Goal: Task Accomplishment & Management: Manage account settings

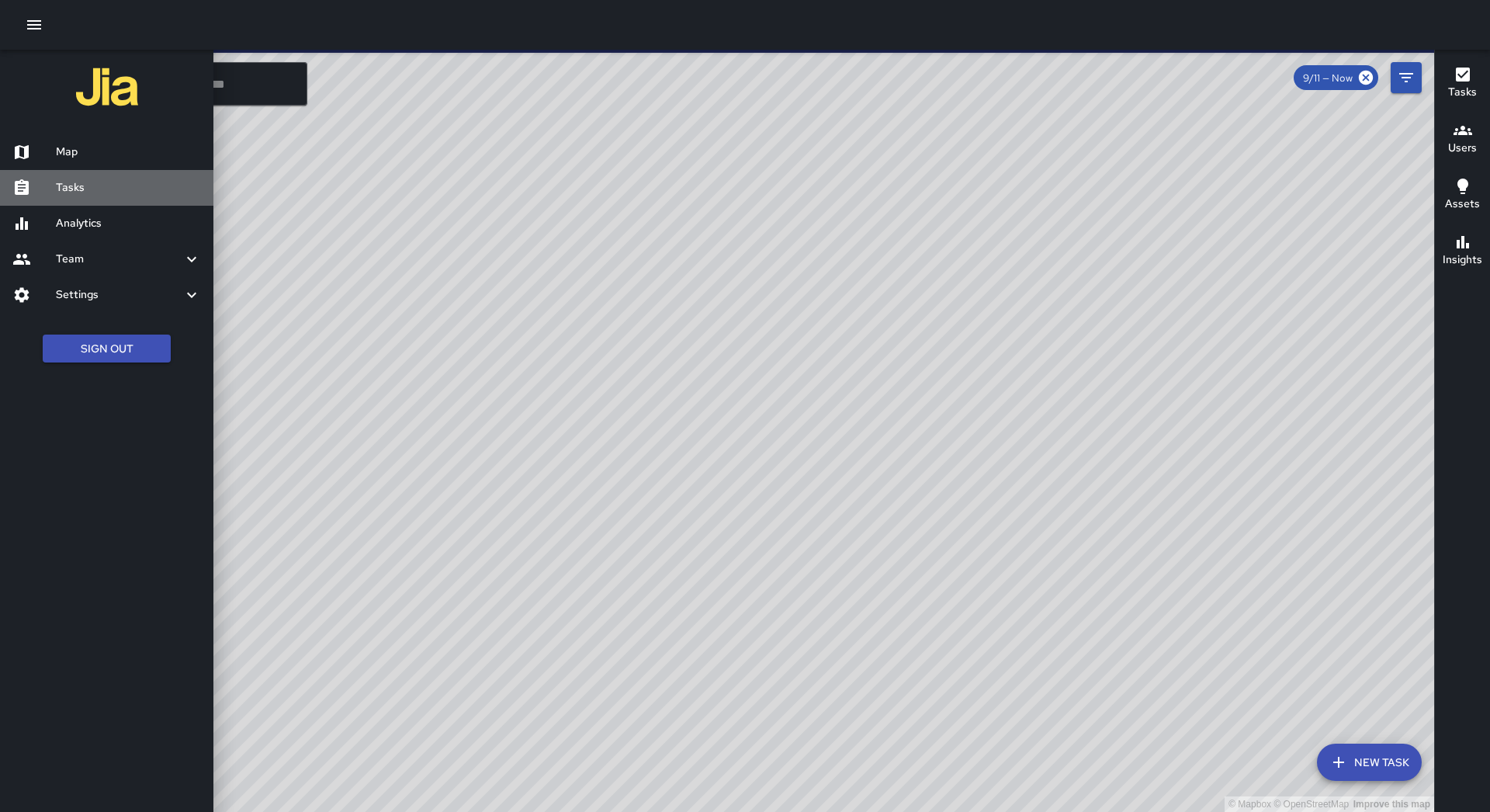
click at [89, 188] on h6 "Tasks" at bounding box center [129, 188] width 145 height 17
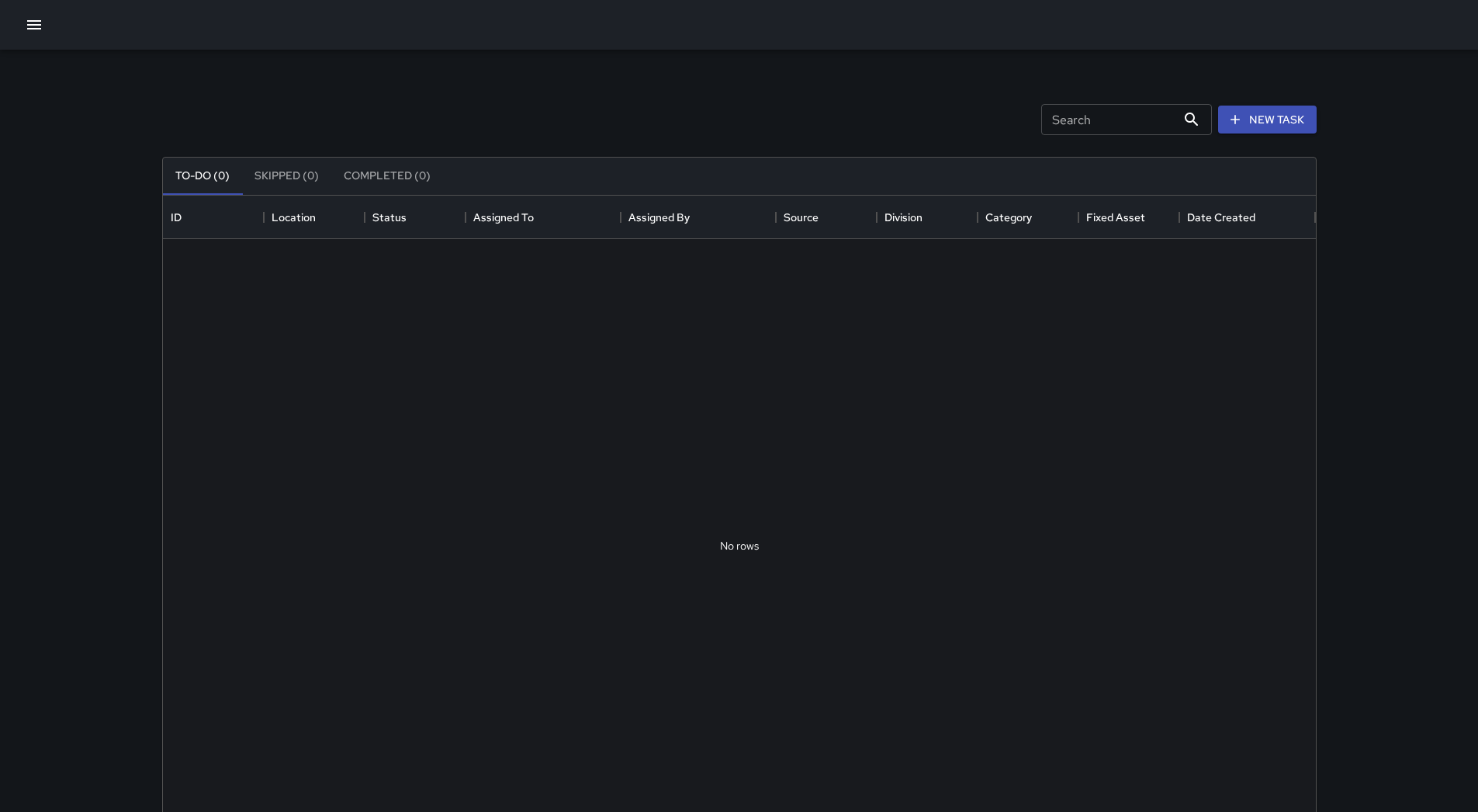
scroll to position [646, 1141]
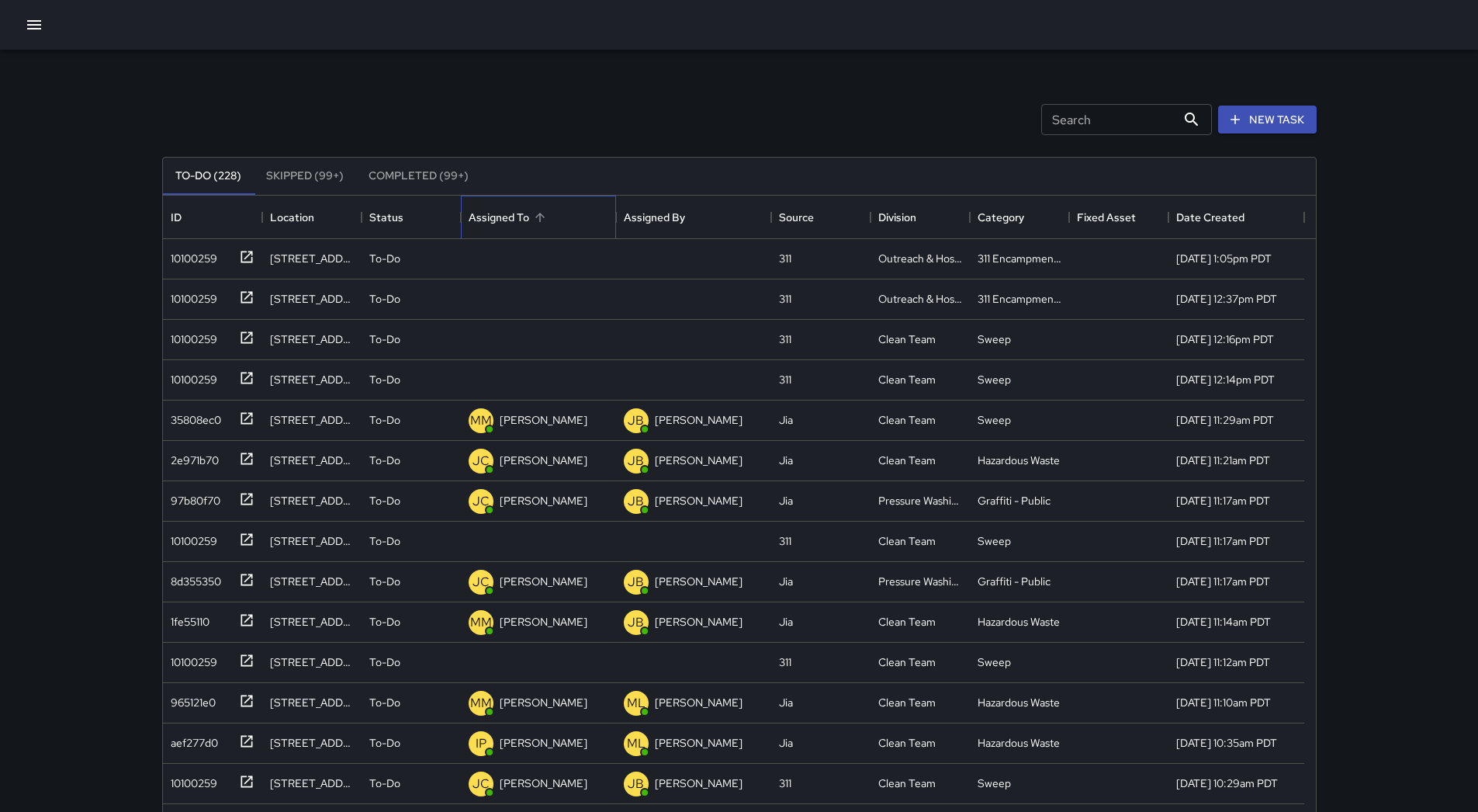
click at [519, 216] on div "Assigned To" at bounding box center [498, 218] width 60 height 44
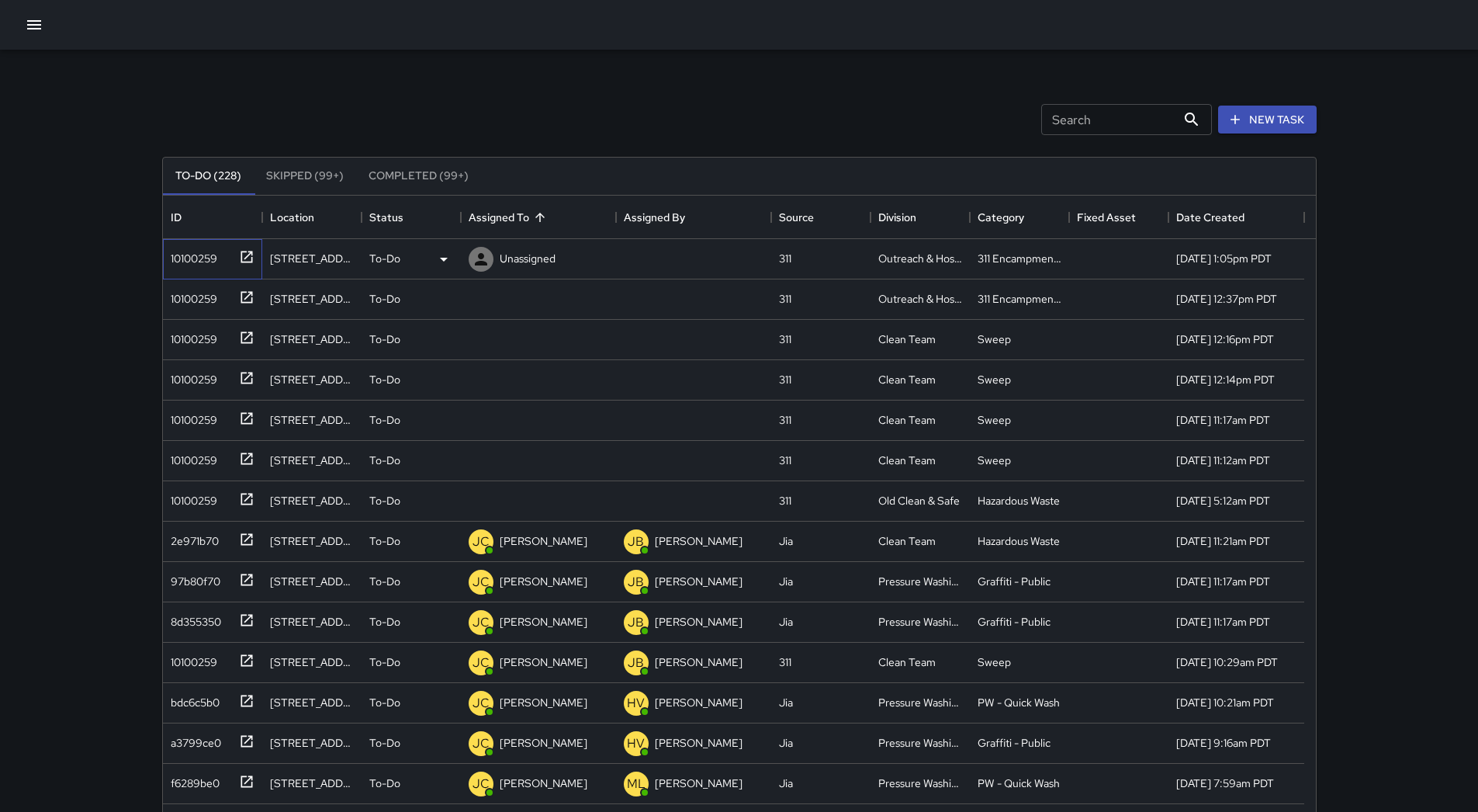
click at [211, 252] on div "10100259" at bounding box center [191, 255] width 52 height 22
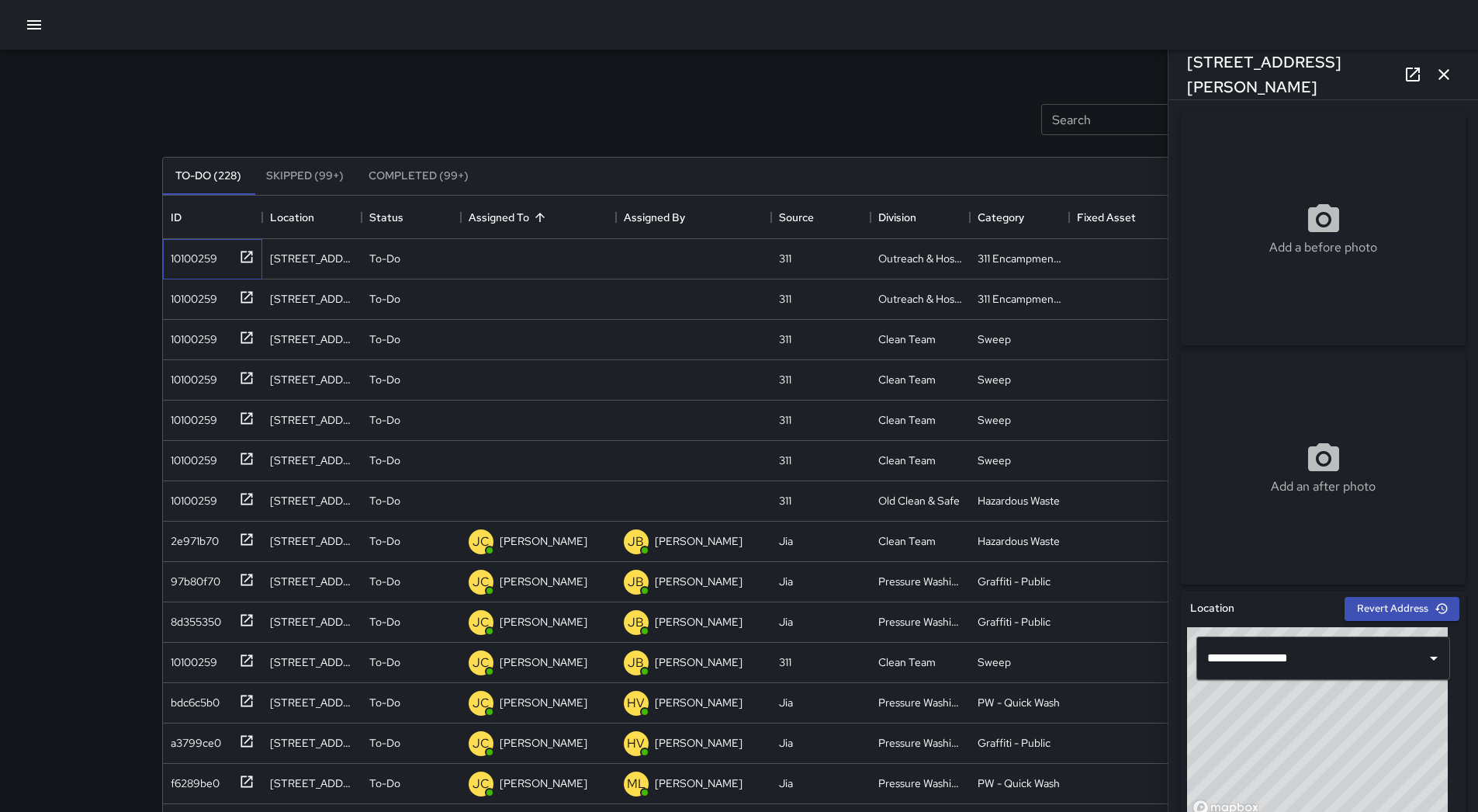
type input "**********"
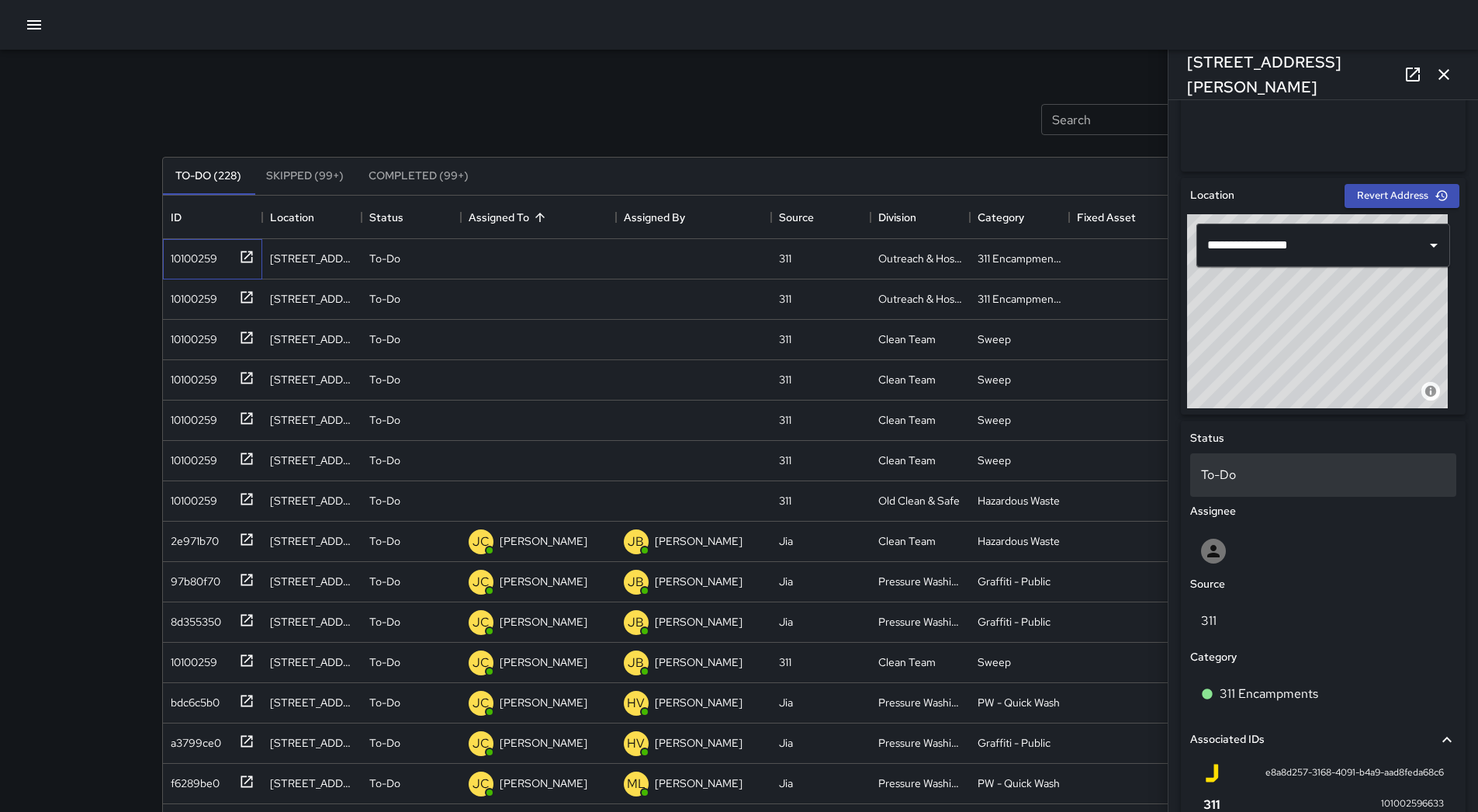
scroll to position [211, 0]
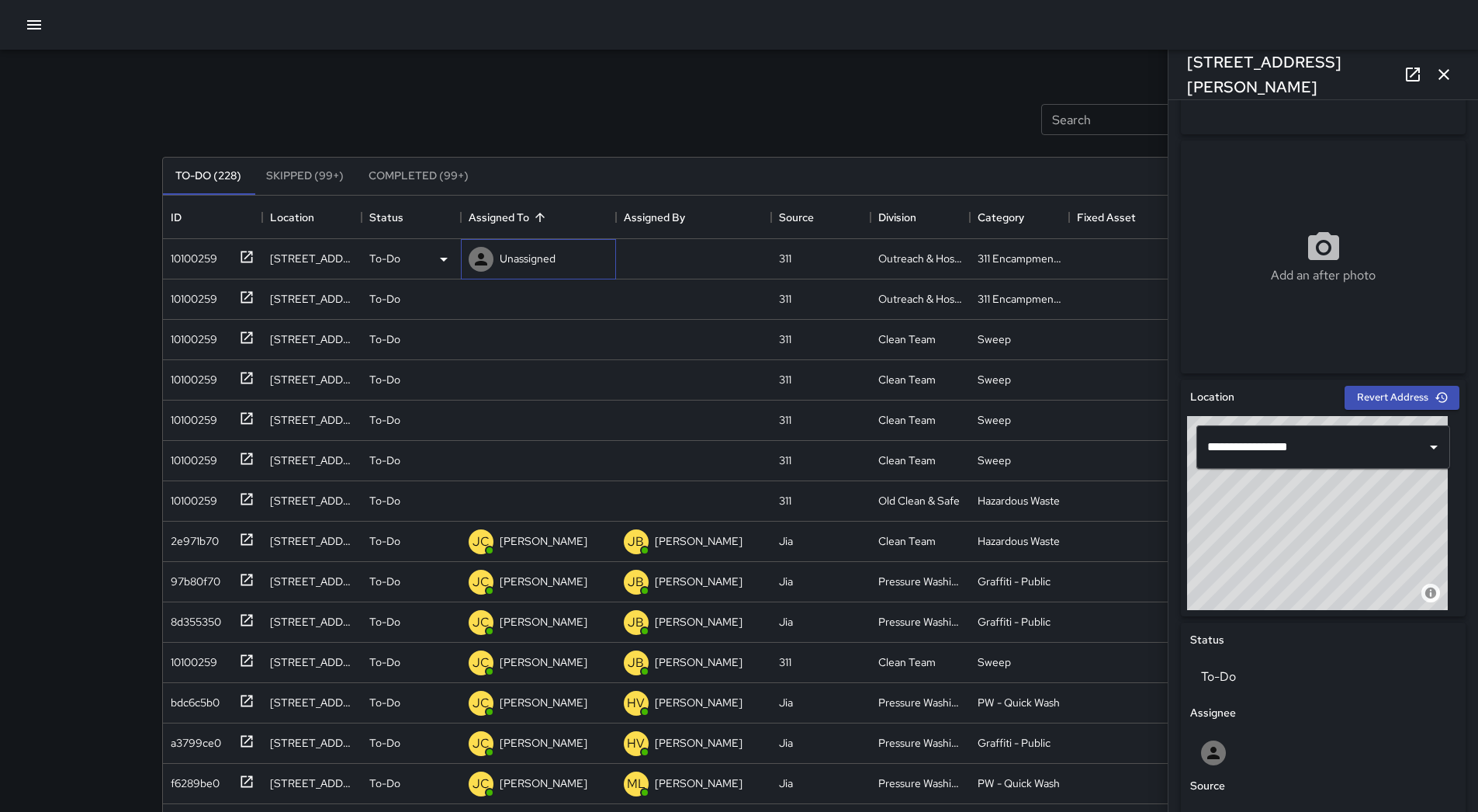
click at [554, 267] on div "Unassigned" at bounding box center [527, 258] width 62 height 22
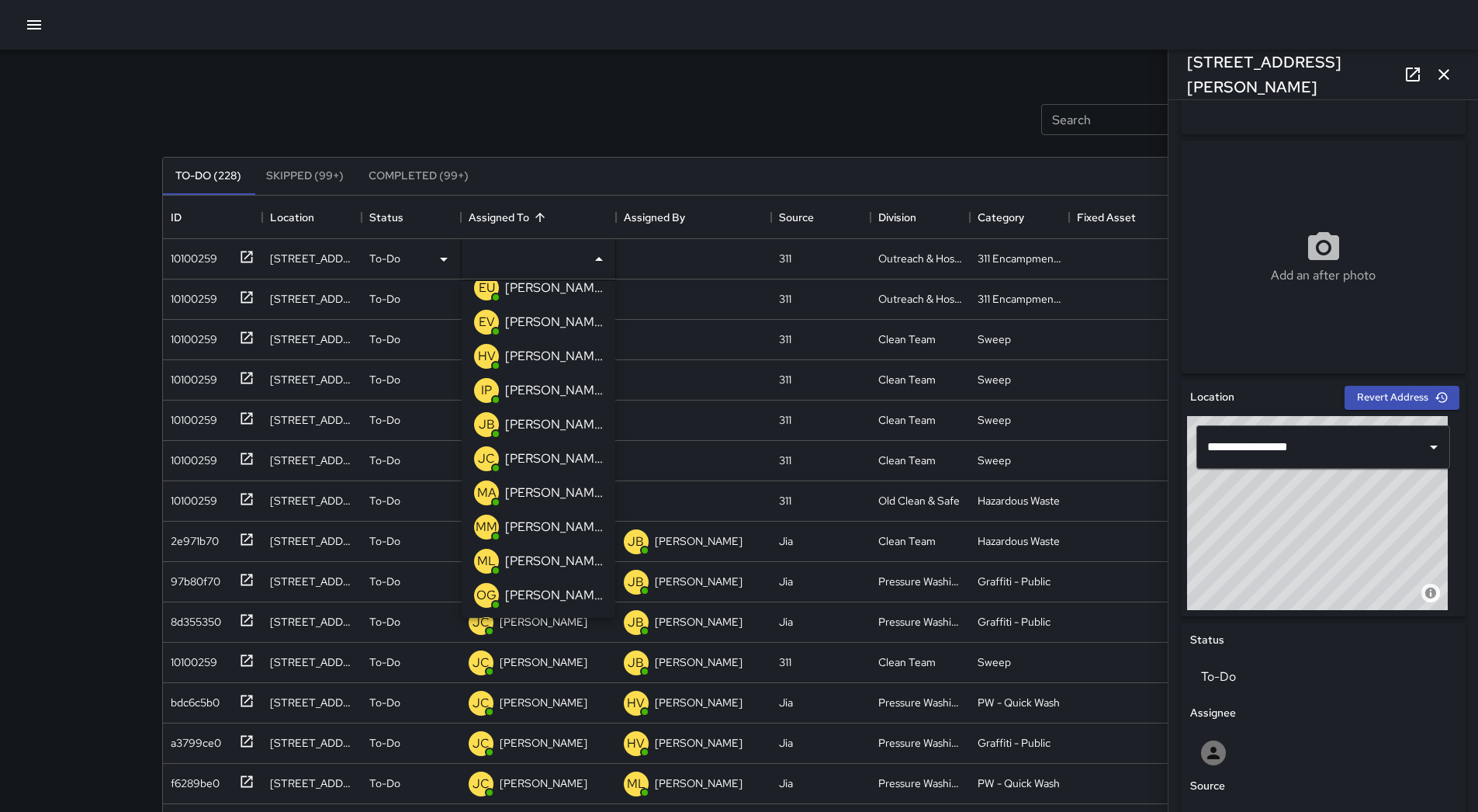
scroll to position [78, 0]
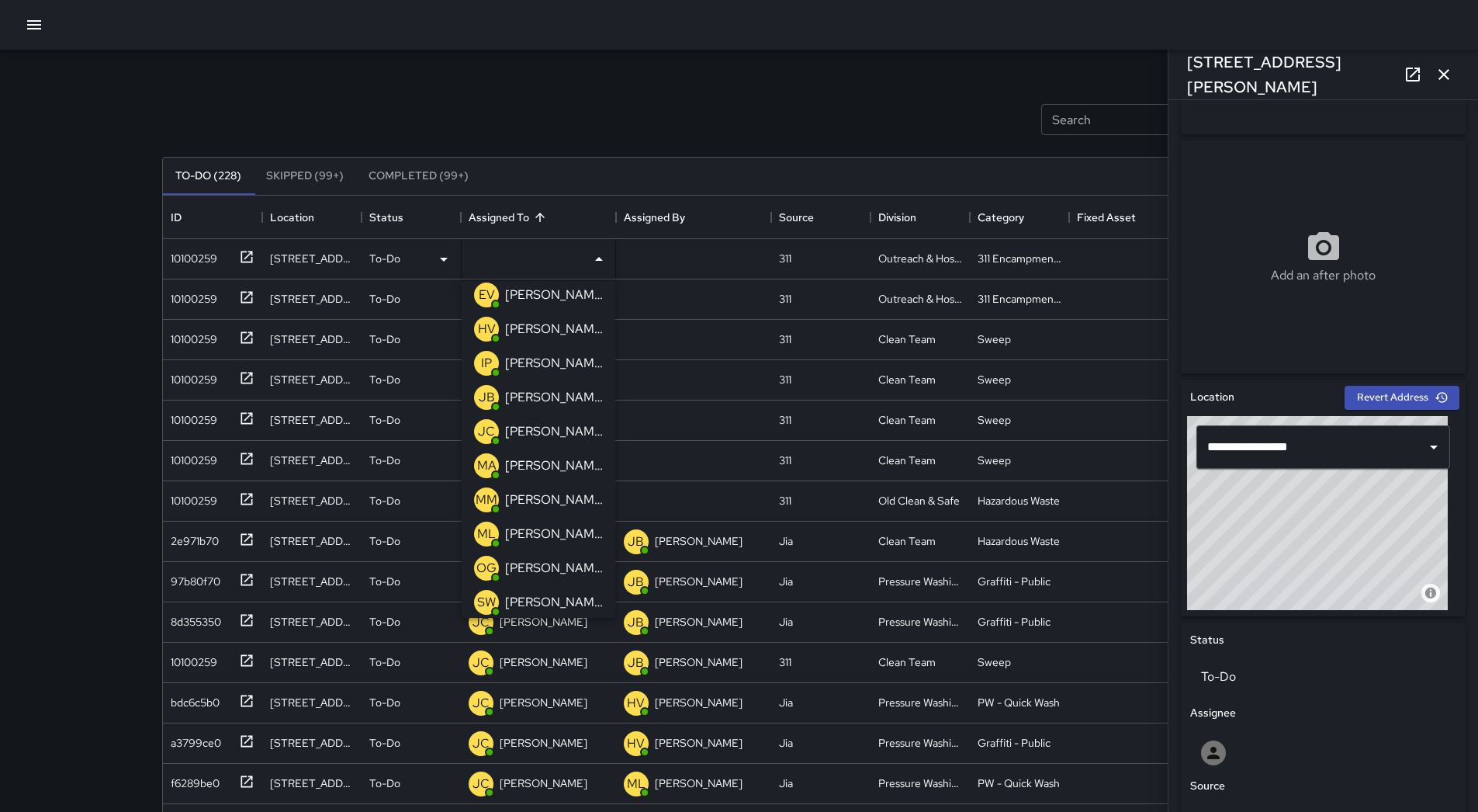
click at [560, 528] on p "[PERSON_NAME]" at bounding box center [554, 533] width 98 height 18
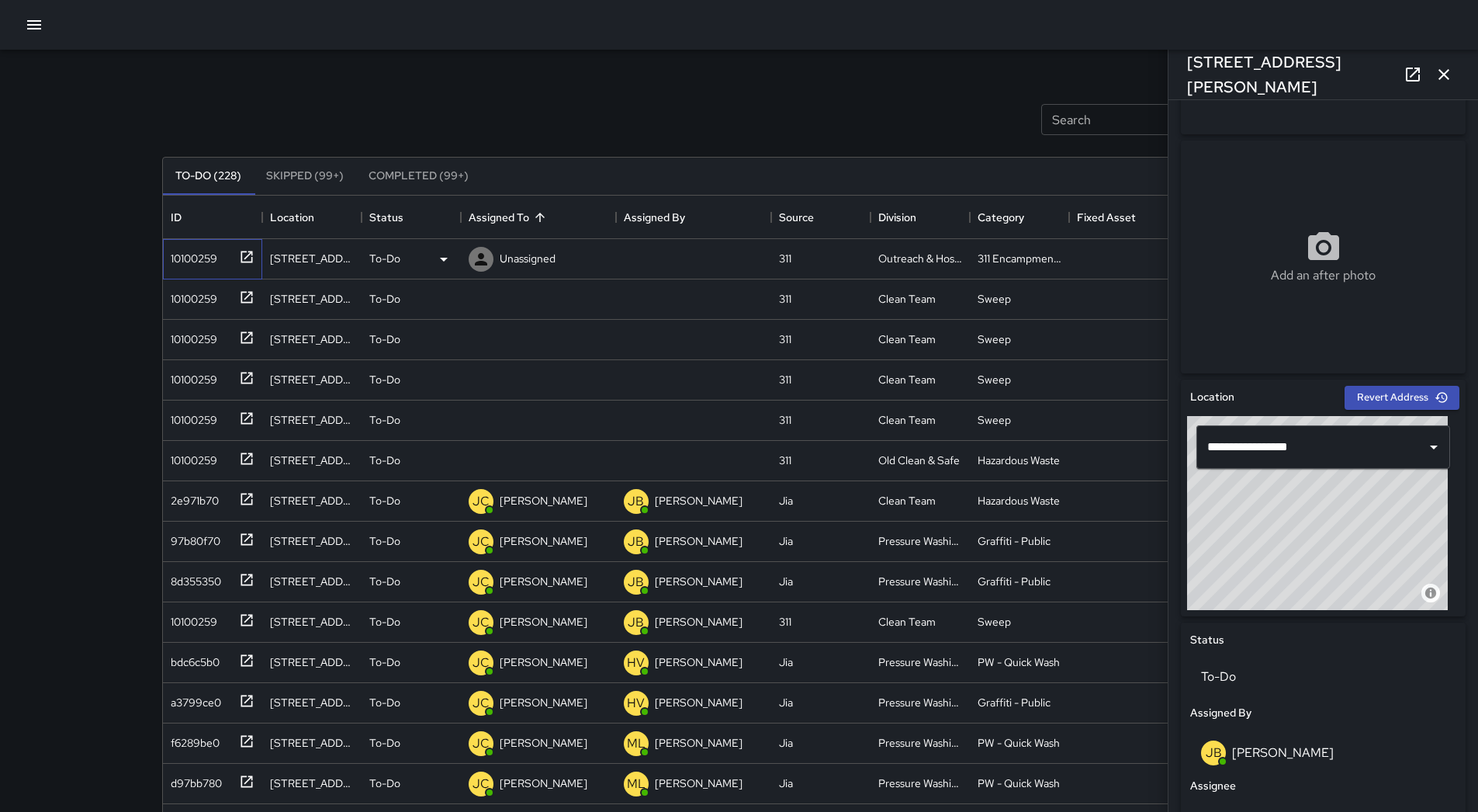
click at [216, 261] on div "10100259" at bounding box center [191, 255] width 52 height 22
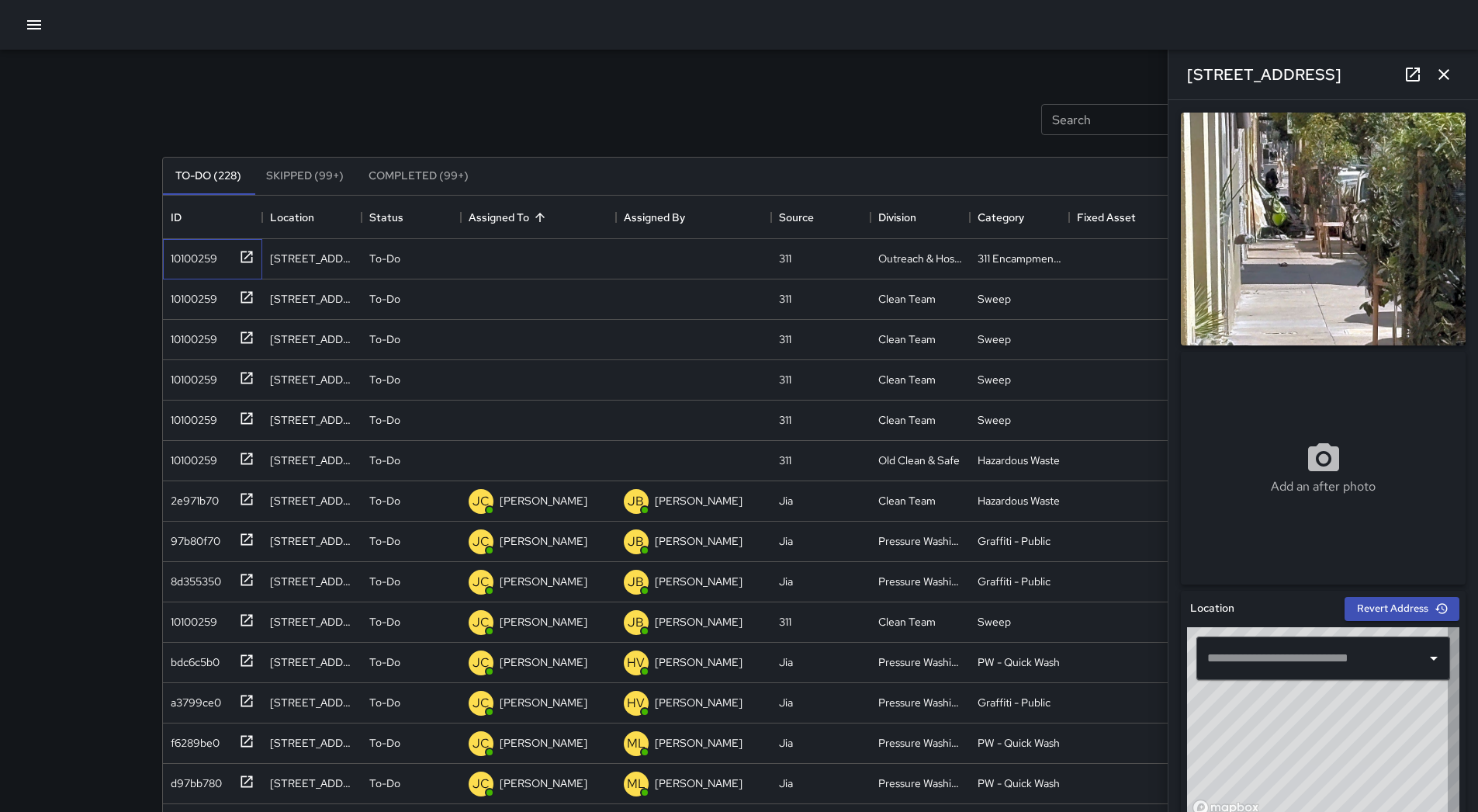
type input "**********"
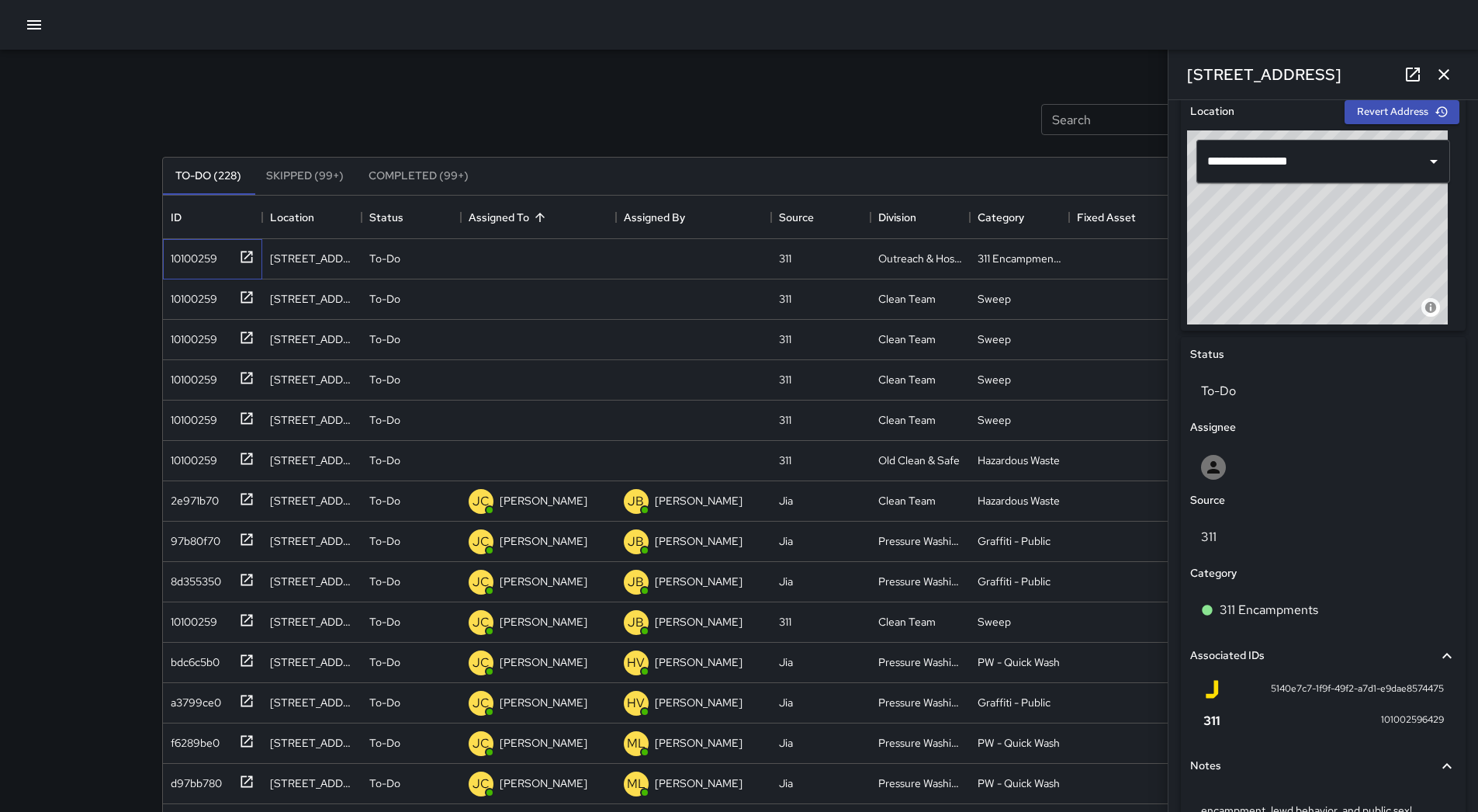
scroll to position [584, 0]
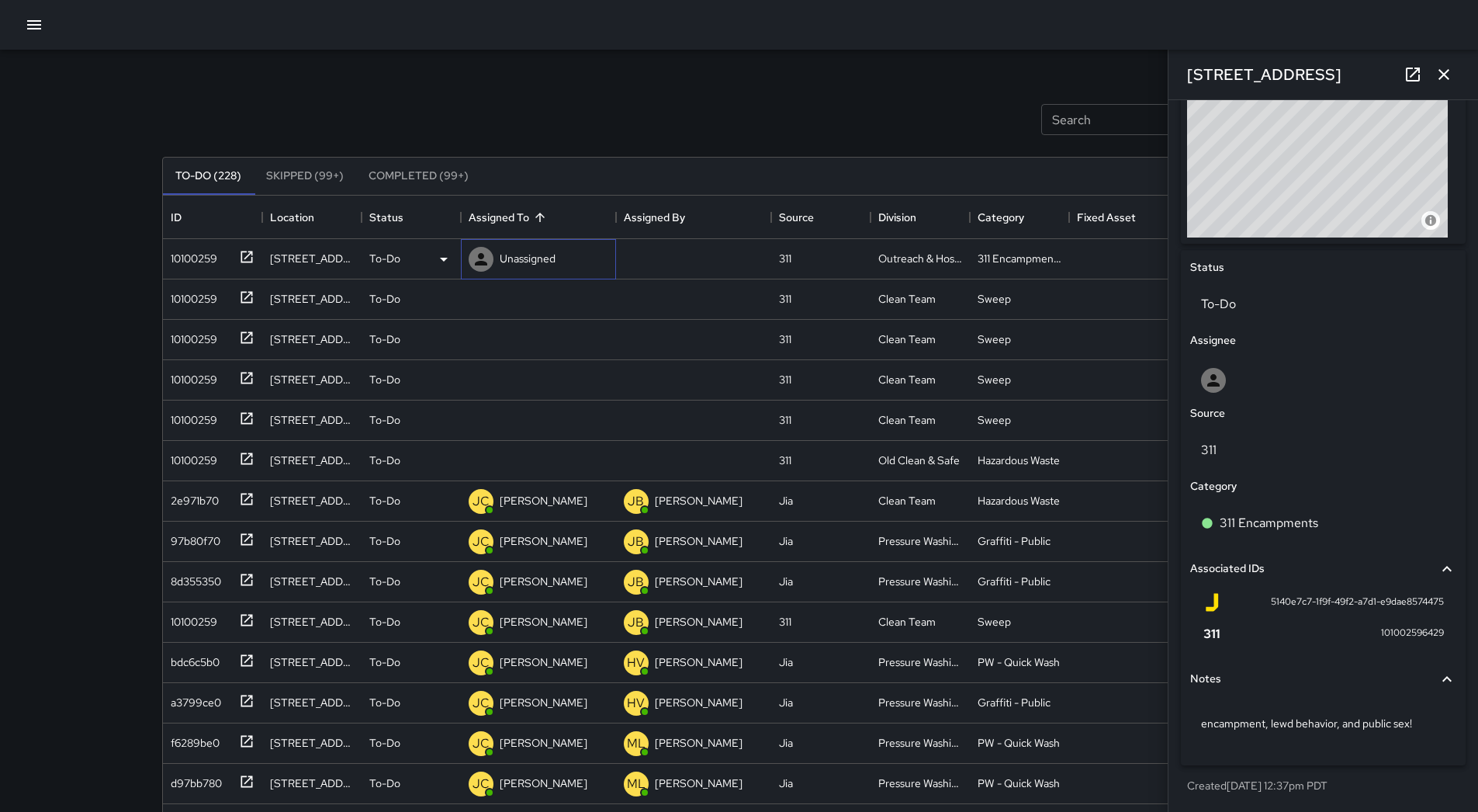
click at [549, 252] on p "Unassigned" at bounding box center [528, 259] width 56 height 16
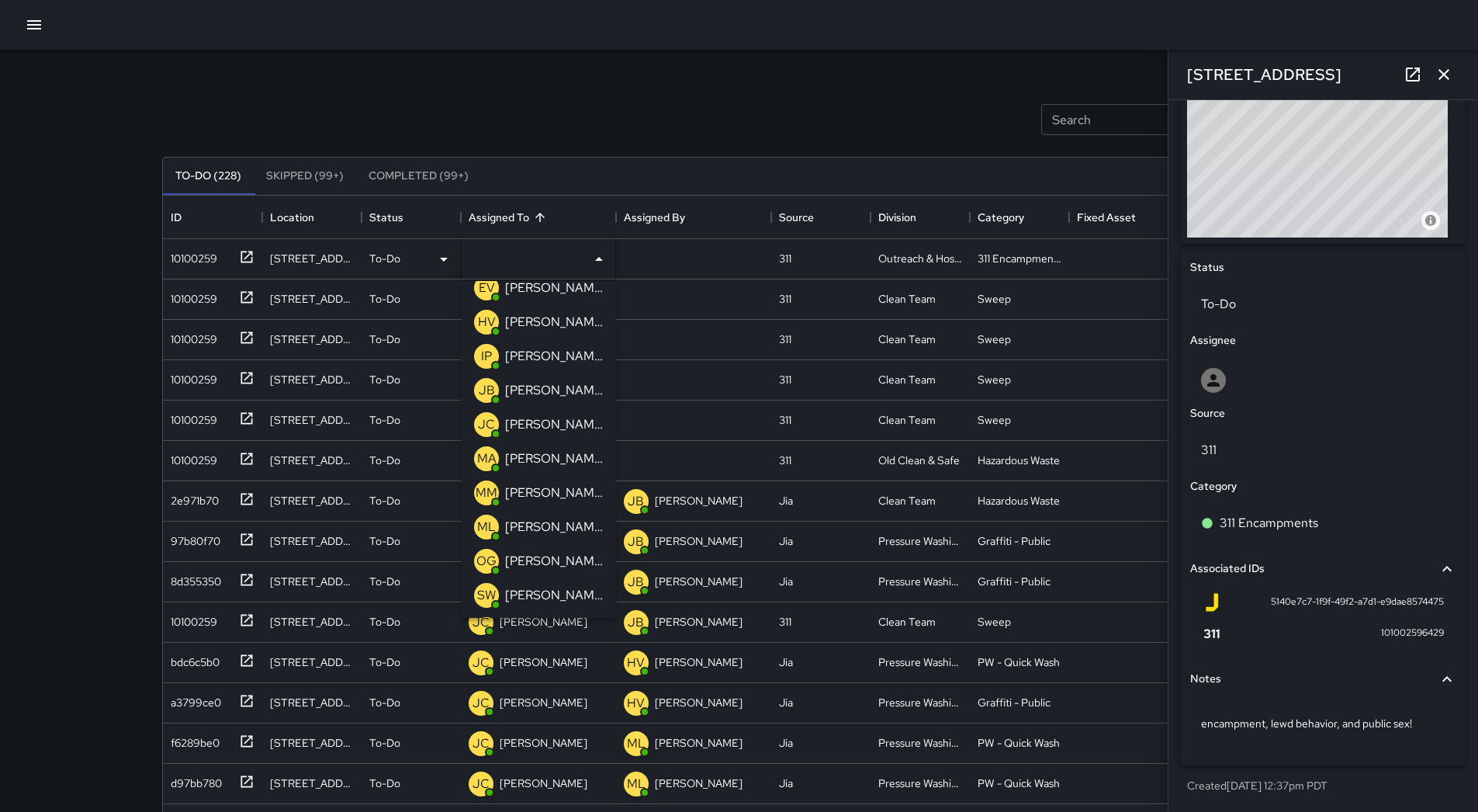
scroll to position [156, 0]
click at [549, 442] on div "ML [PERSON_NAME]" at bounding box center [538, 456] width 135 height 31
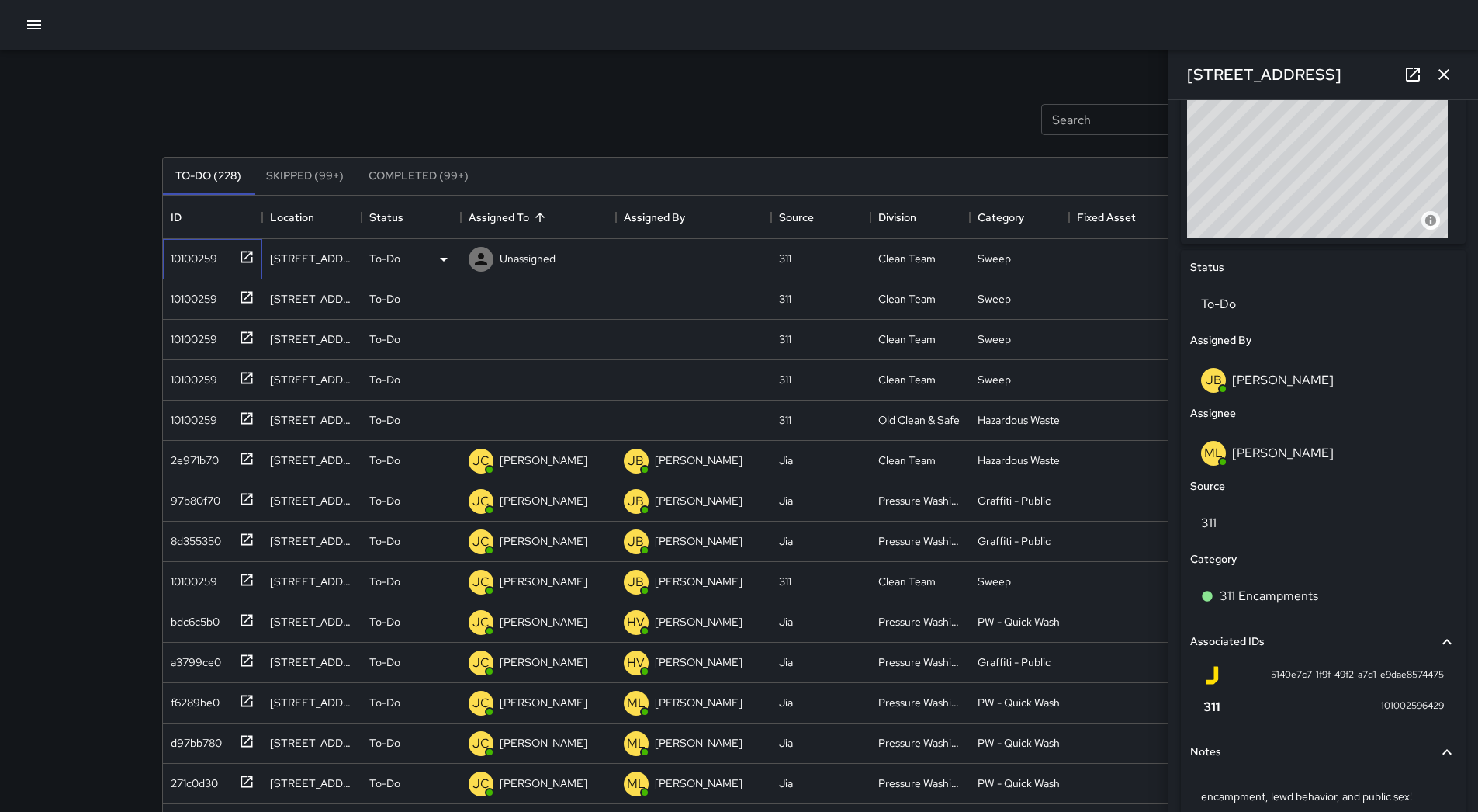
click at [213, 249] on div "10100259" at bounding box center [191, 255] width 52 height 22
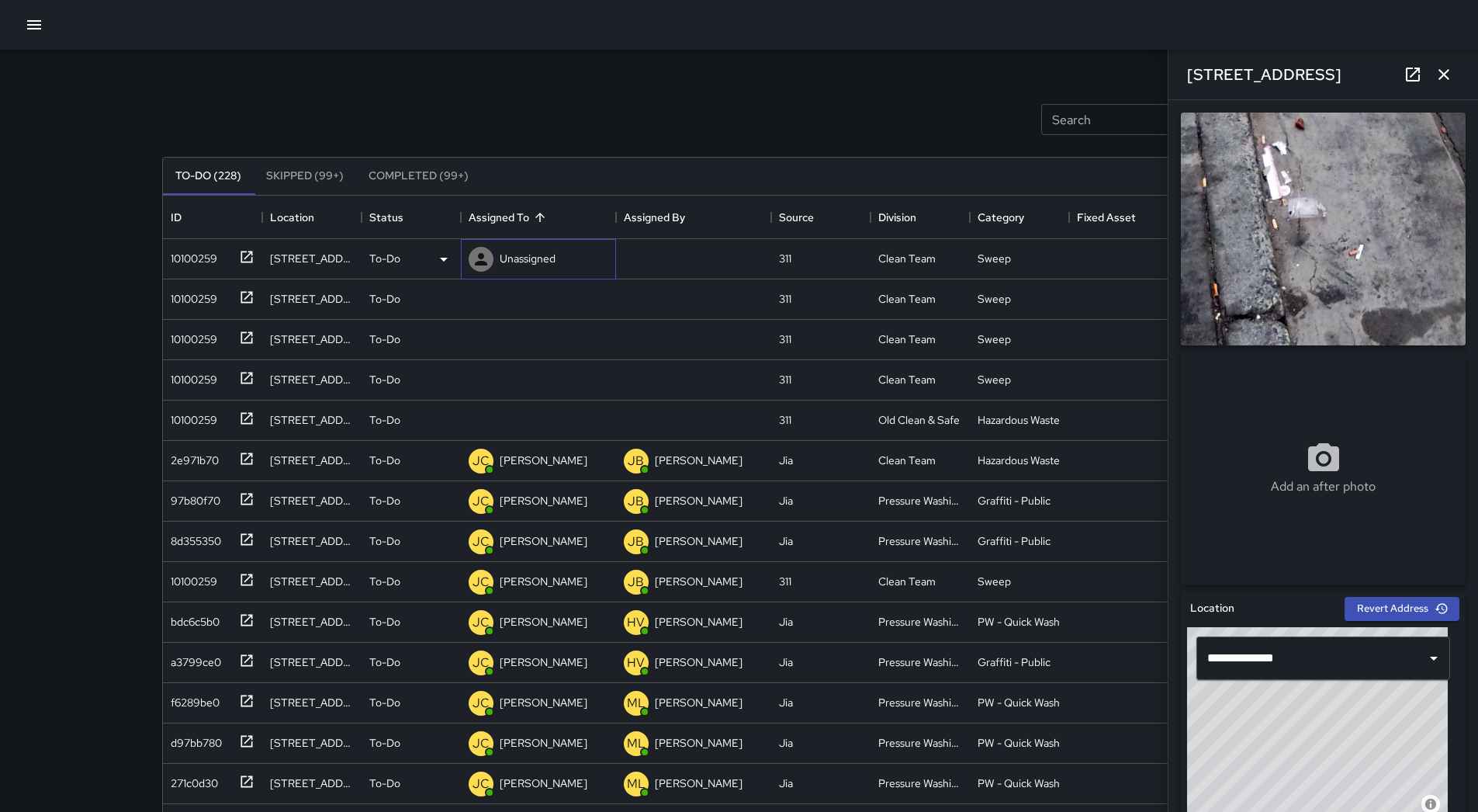
click at [553, 256] on p "Unassigned" at bounding box center [528, 259] width 56 height 16
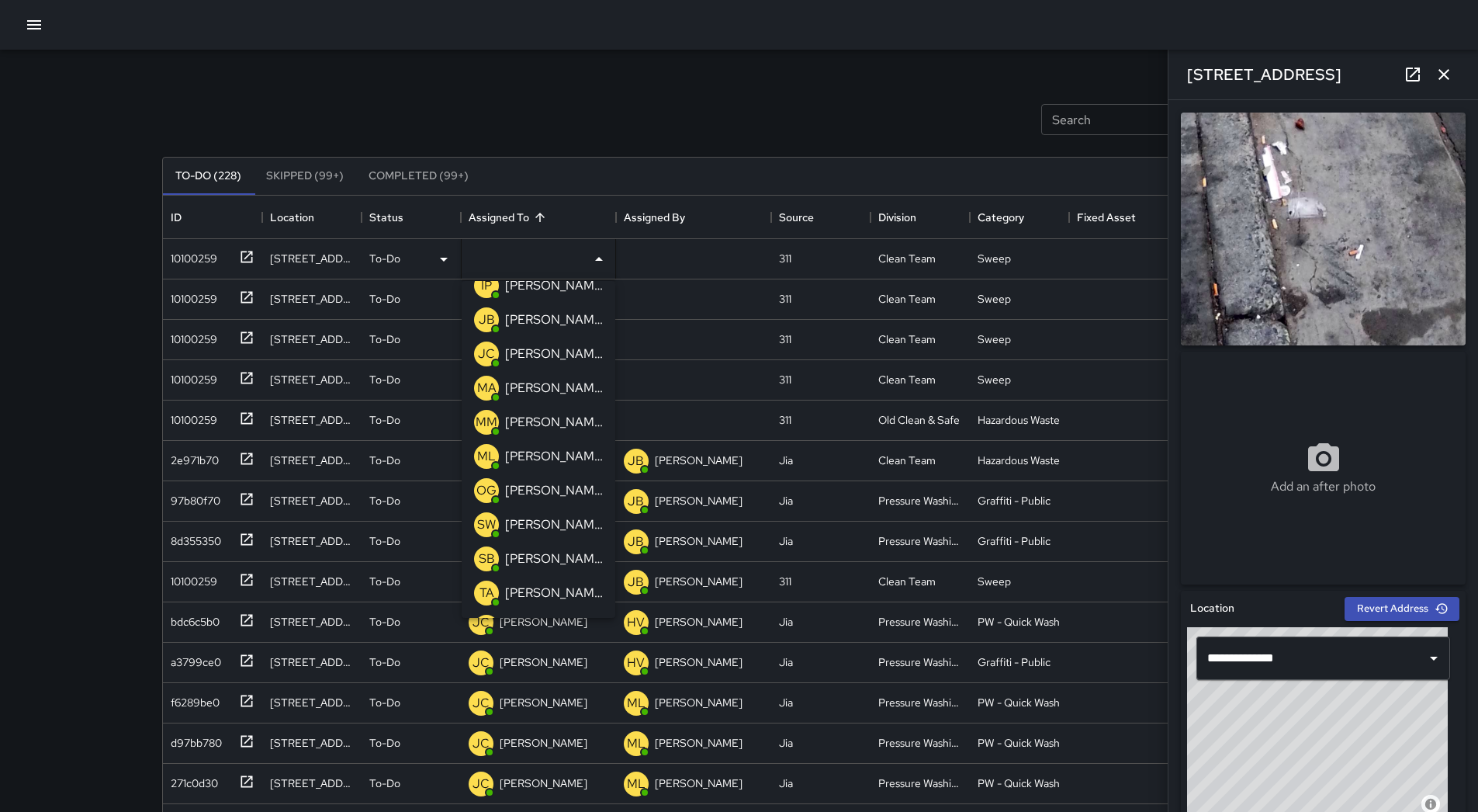
click at [531, 486] on p "[PERSON_NAME]" at bounding box center [554, 489] width 98 height 18
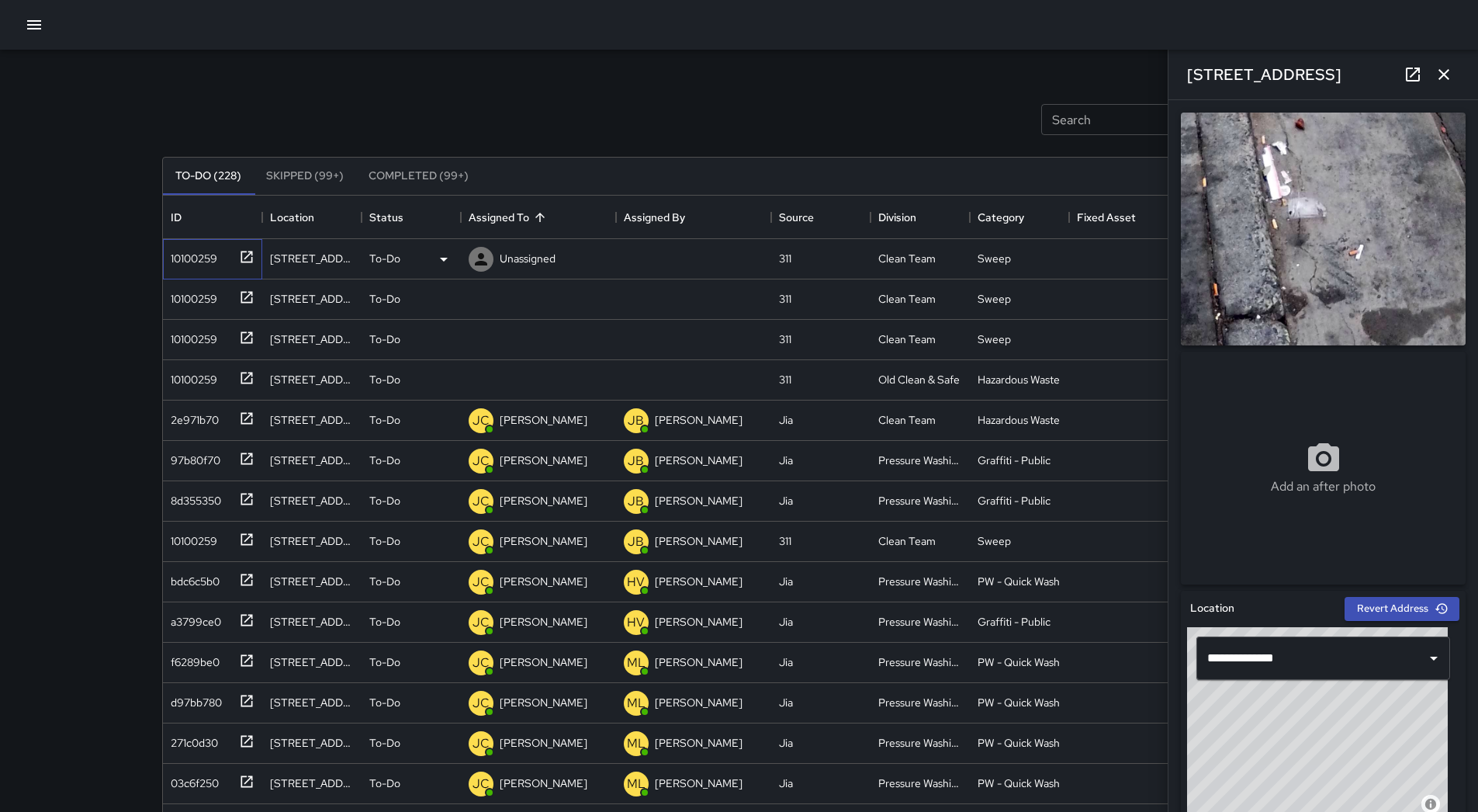
click at [203, 255] on div "10100259" at bounding box center [191, 255] width 52 height 22
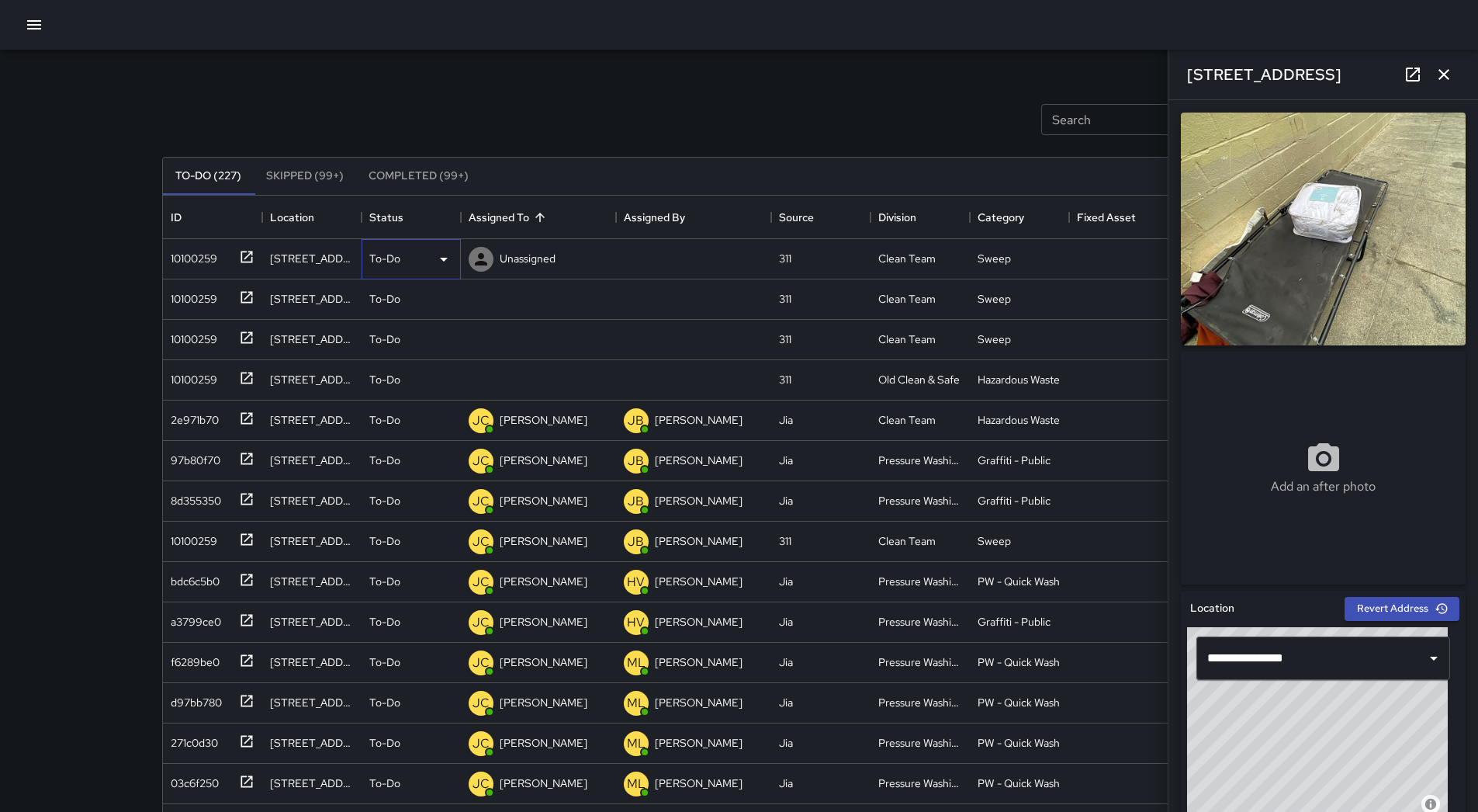
click at [431, 260] on div "To-Do" at bounding box center [412, 259] width 84 height 18
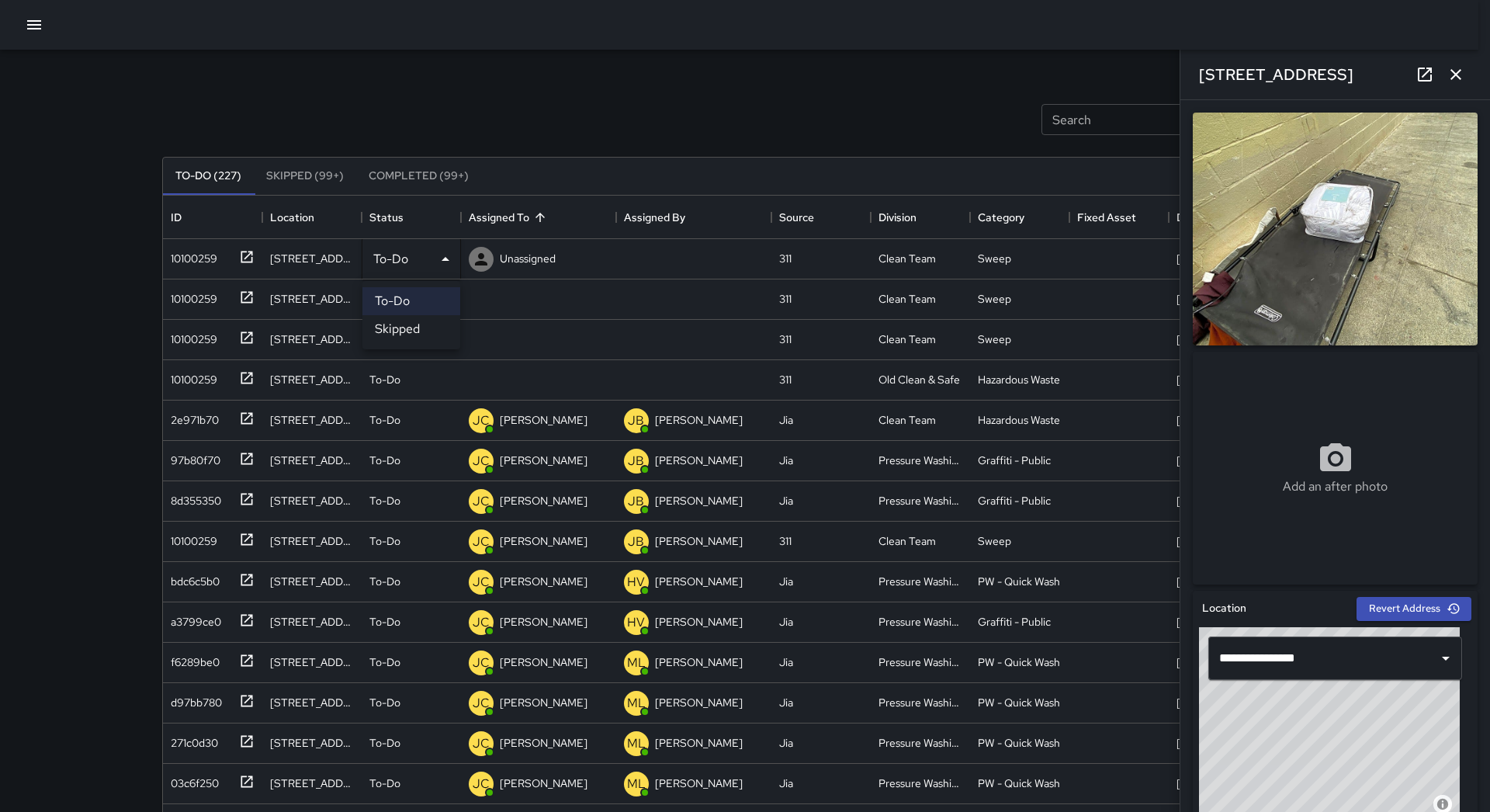
drag, startPoint x: 404, startPoint y: 323, endPoint x: 261, endPoint y: 286, distance: 147.7
click at [403, 324] on li "Skipped" at bounding box center [412, 329] width 98 height 28
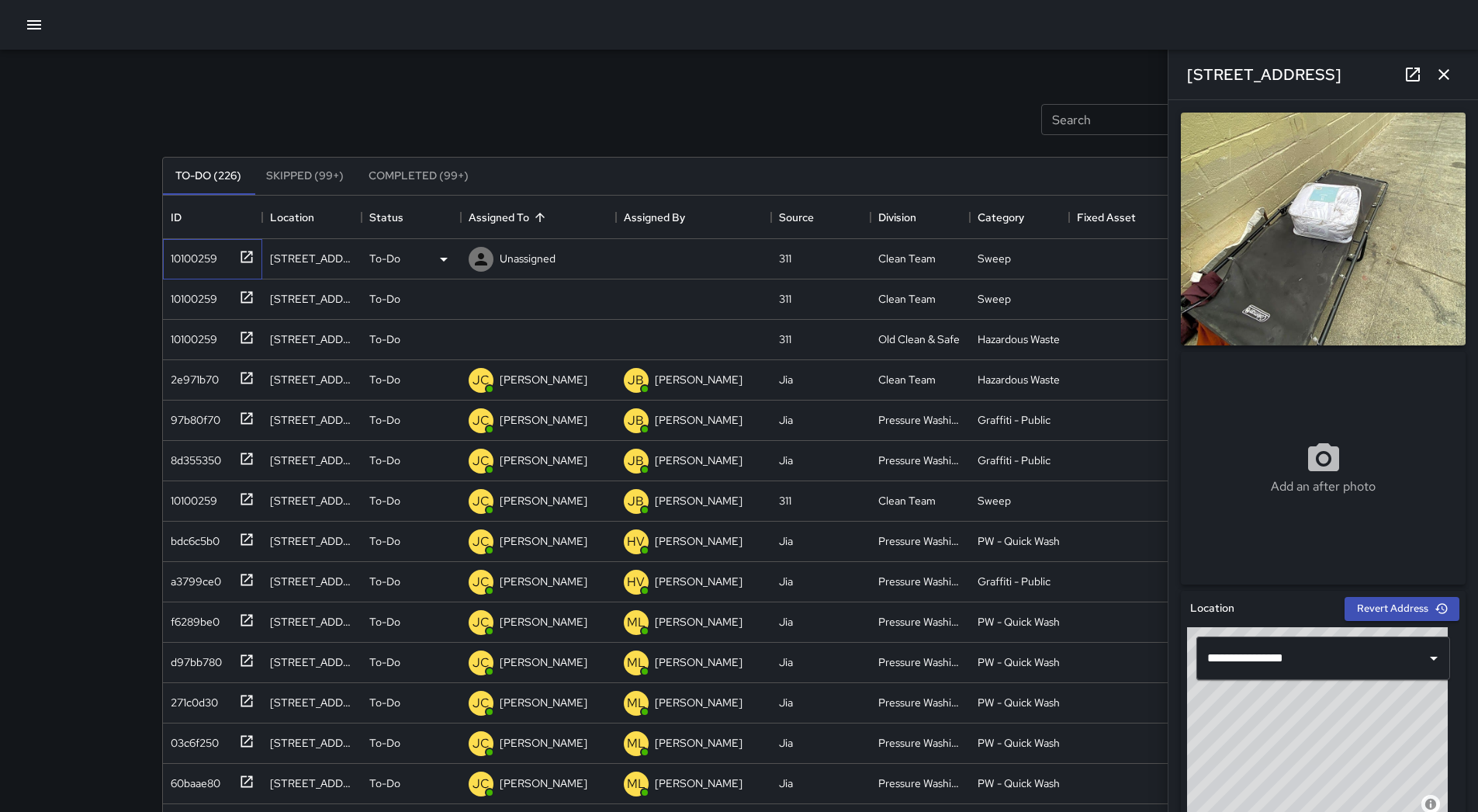
click at [190, 253] on div "10100259" at bounding box center [191, 255] width 52 height 22
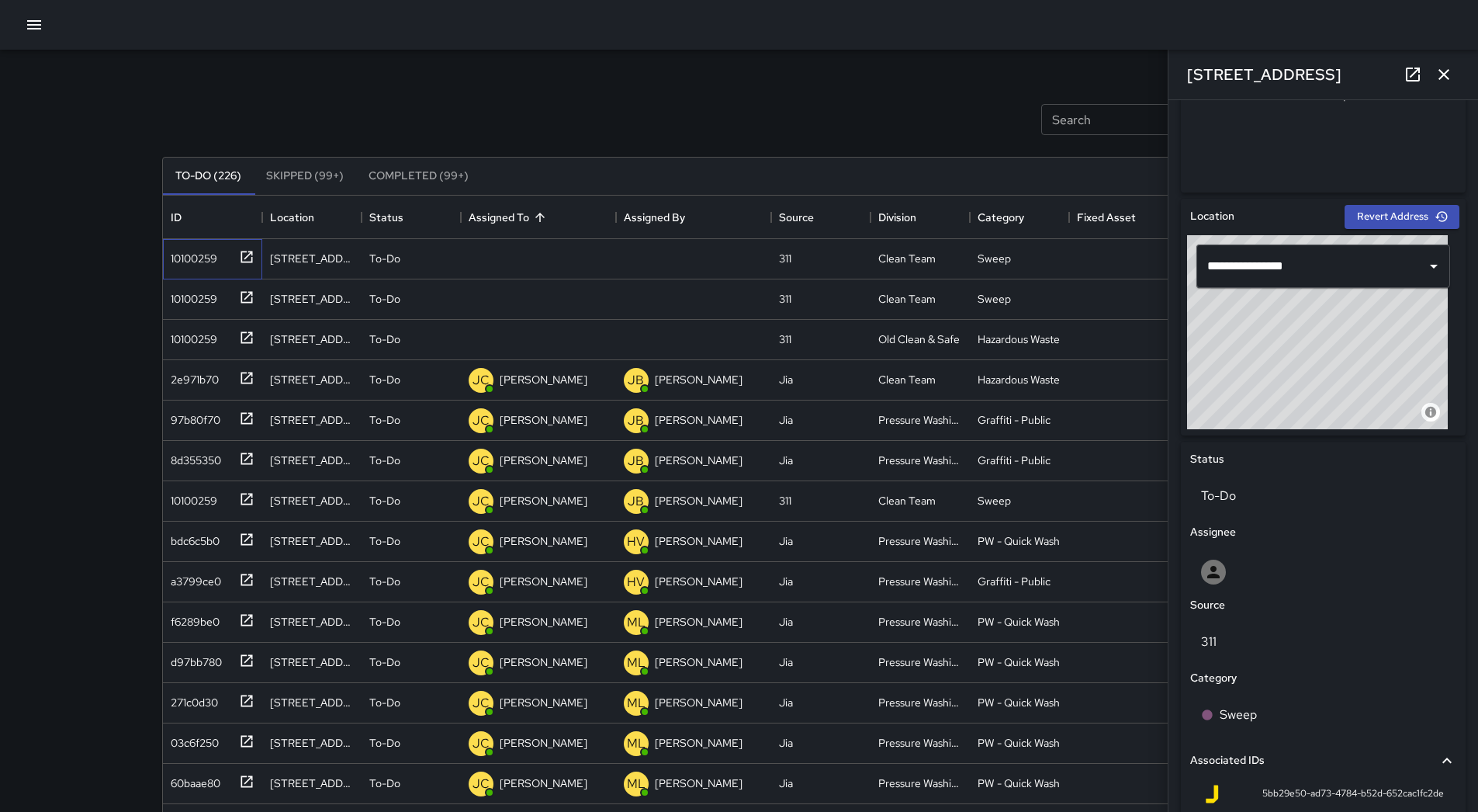
scroll to position [614, 0]
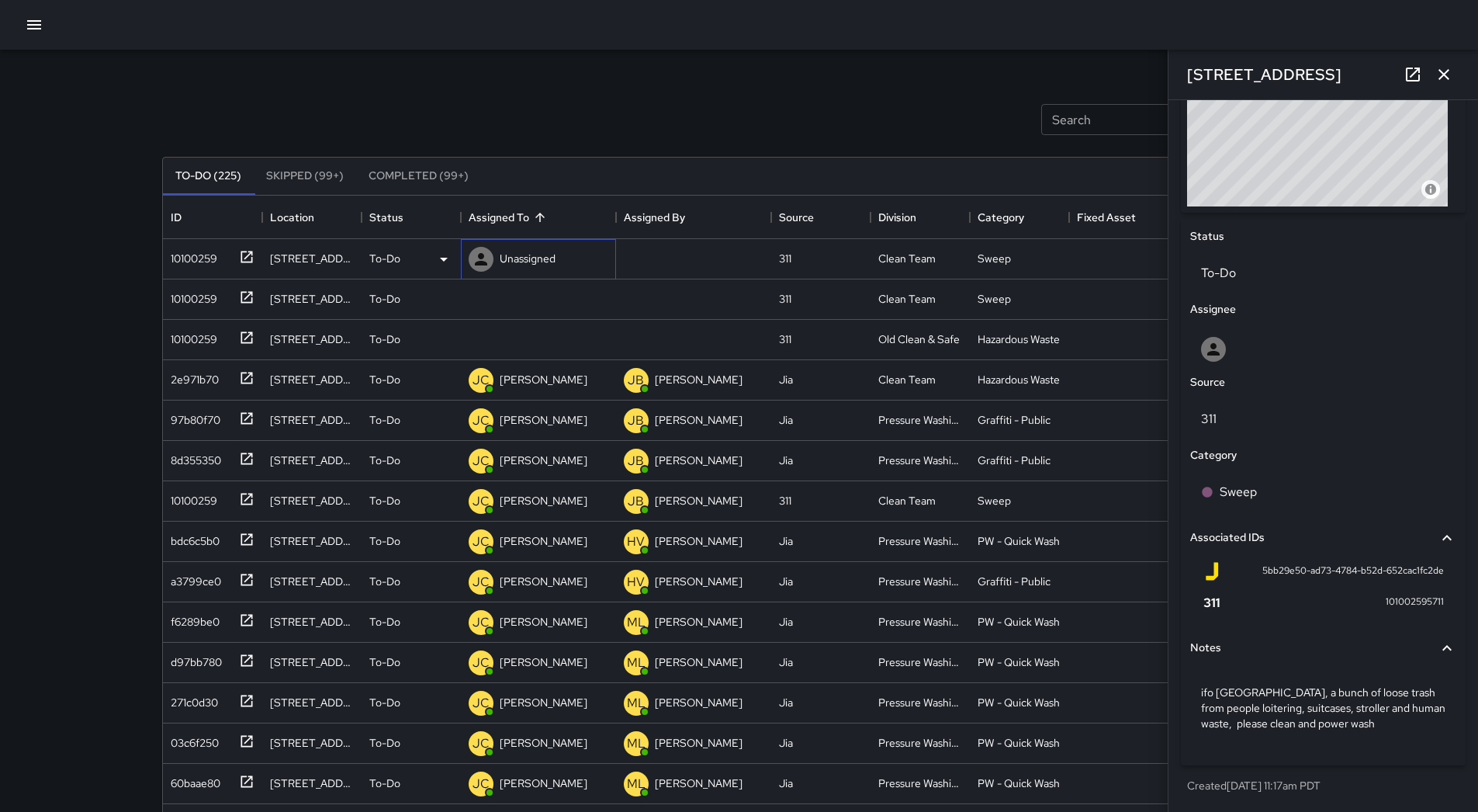
click at [546, 249] on div "Unassigned" at bounding box center [527, 258] width 62 height 22
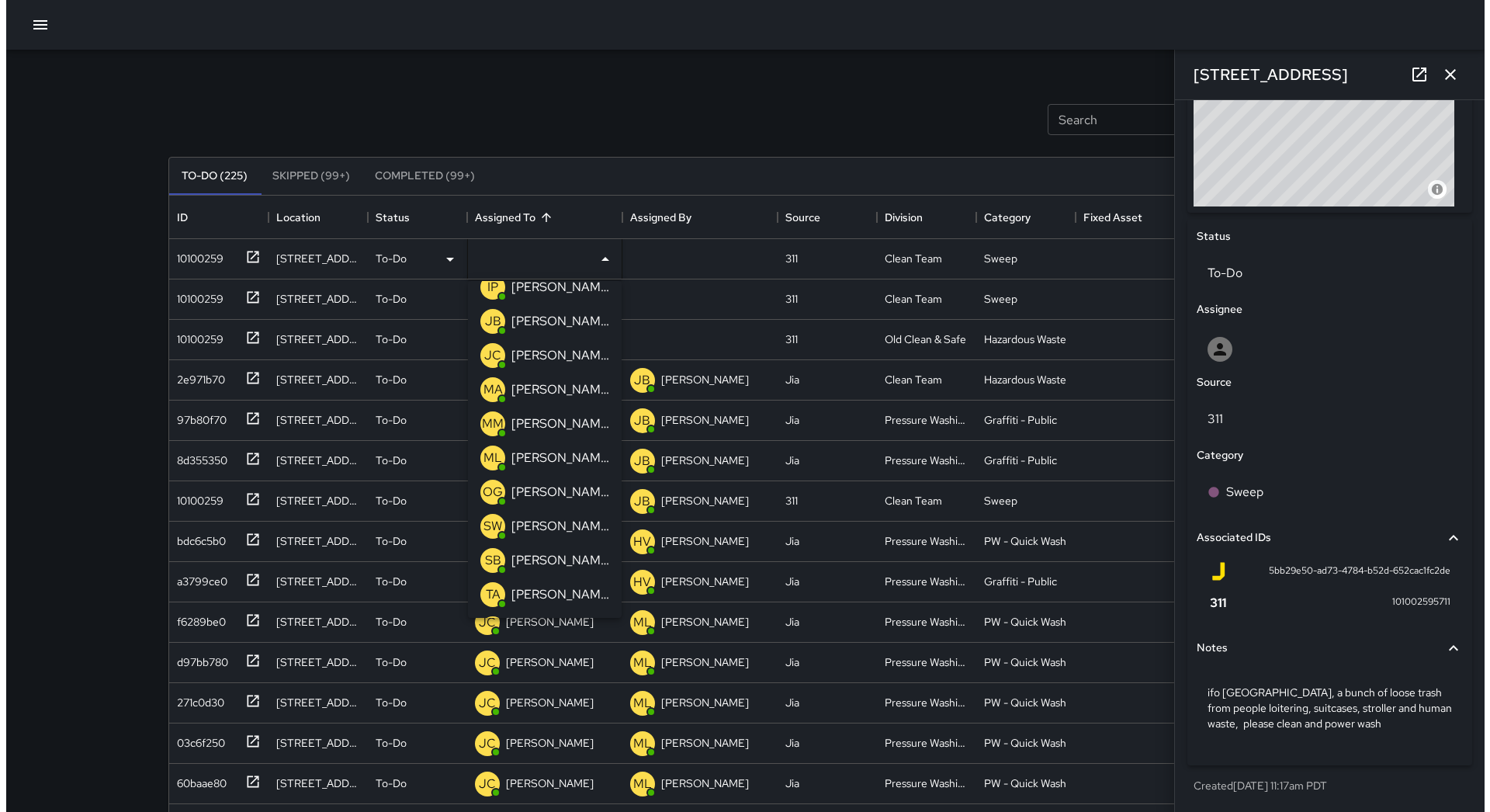
scroll to position [156, 0]
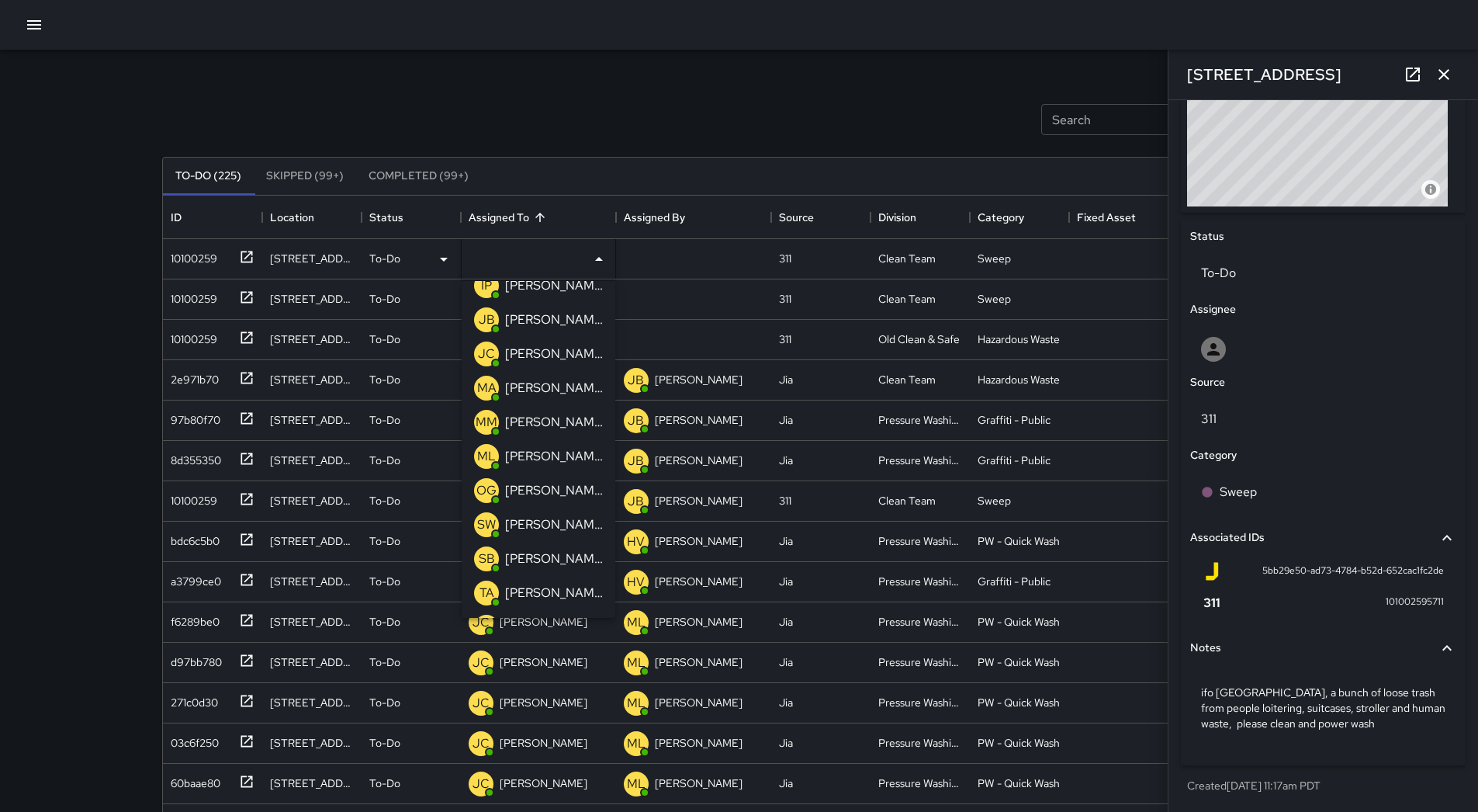
click at [542, 489] on p "[PERSON_NAME]" at bounding box center [554, 489] width 98 height 18
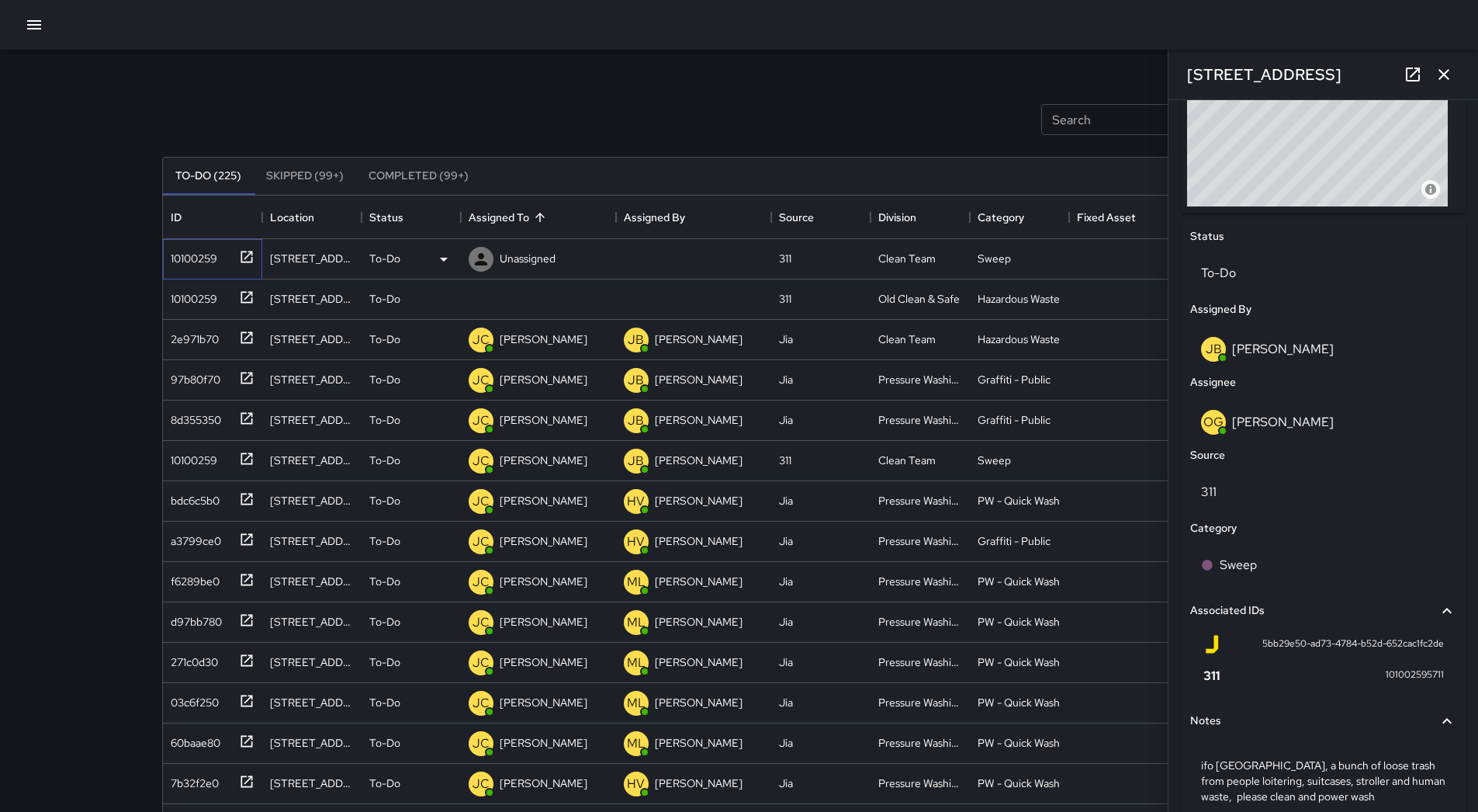
click at [187, 260] on div "10100259" at bounding box center [191, 255] width 52 height 22
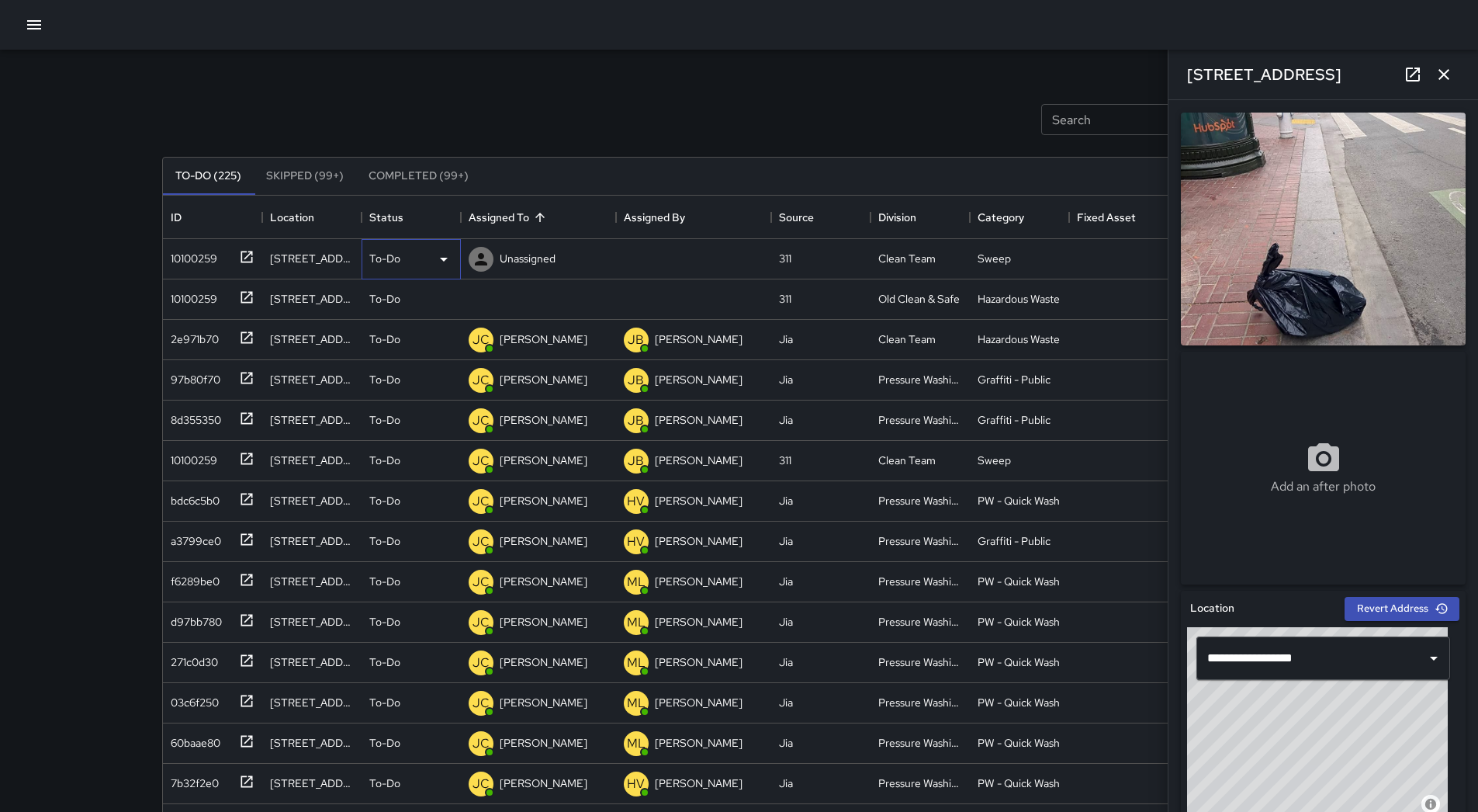
click at [432, 259] on div "To-Do" at bounding box center [412, 259] width 84 height 18
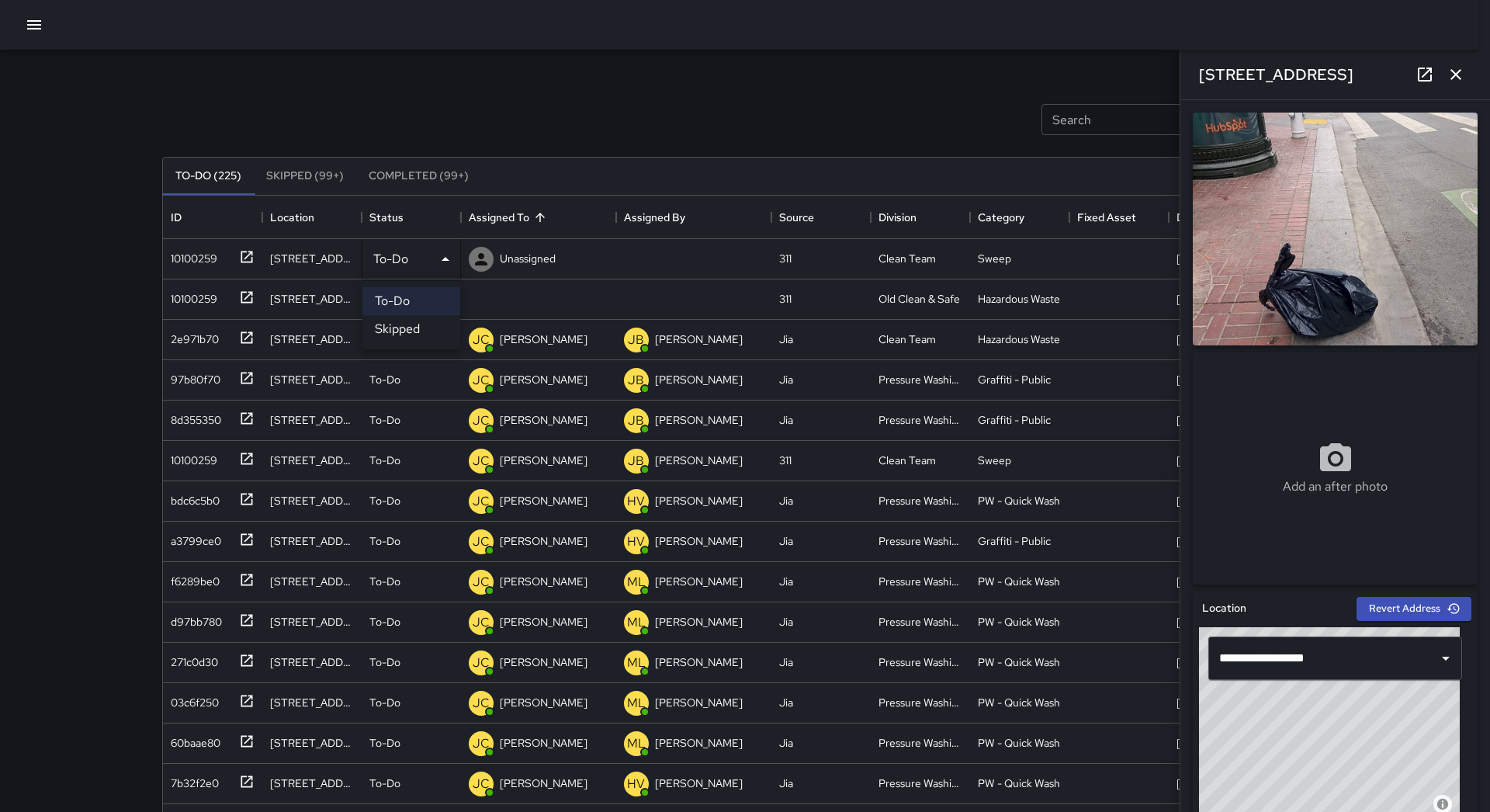
click at [418, 328] on li "Skipped" at bounding box center [412, 329] width 98 height 28
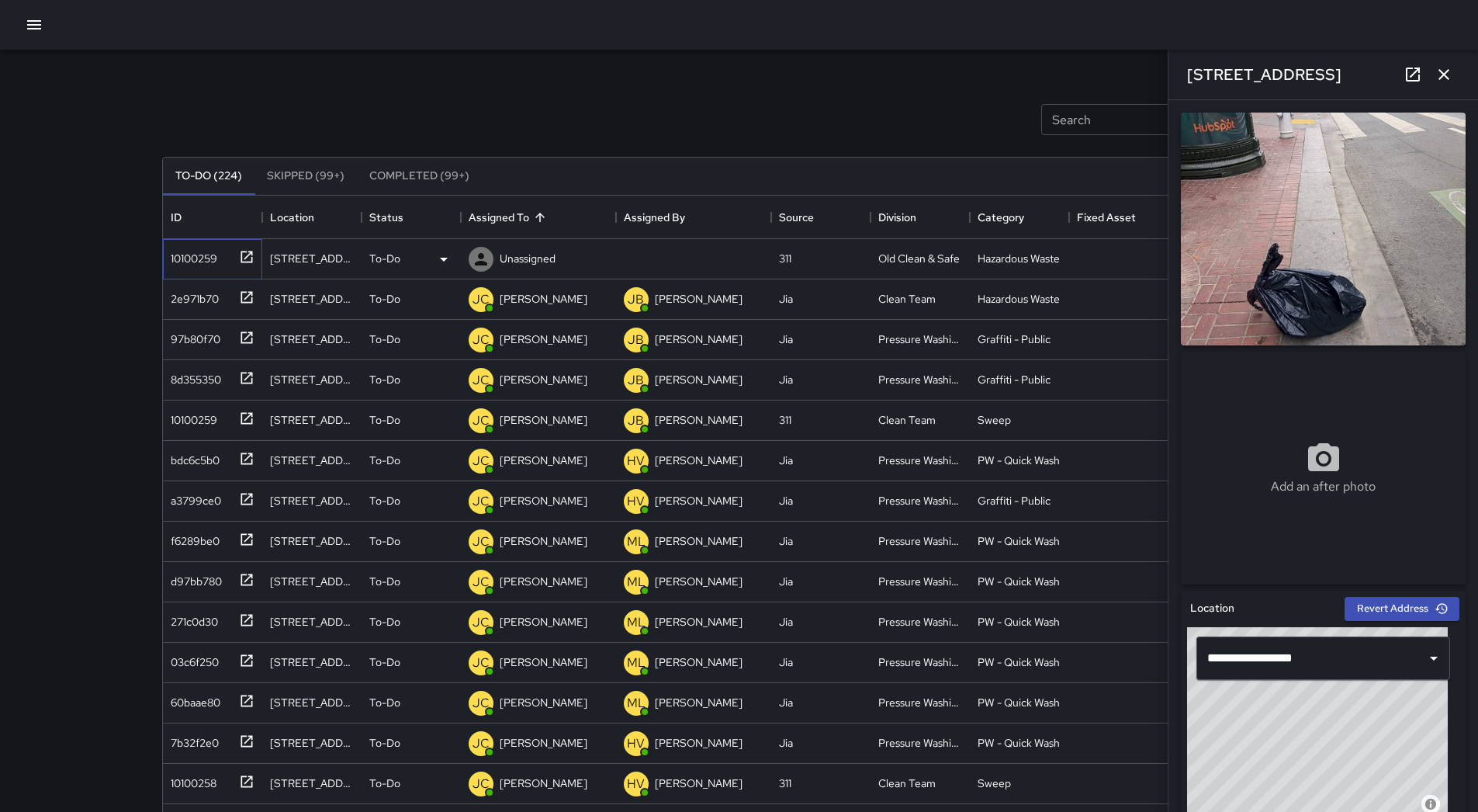
click at [233, 262] on div at bounding box center [243, 255] width 22 height 25
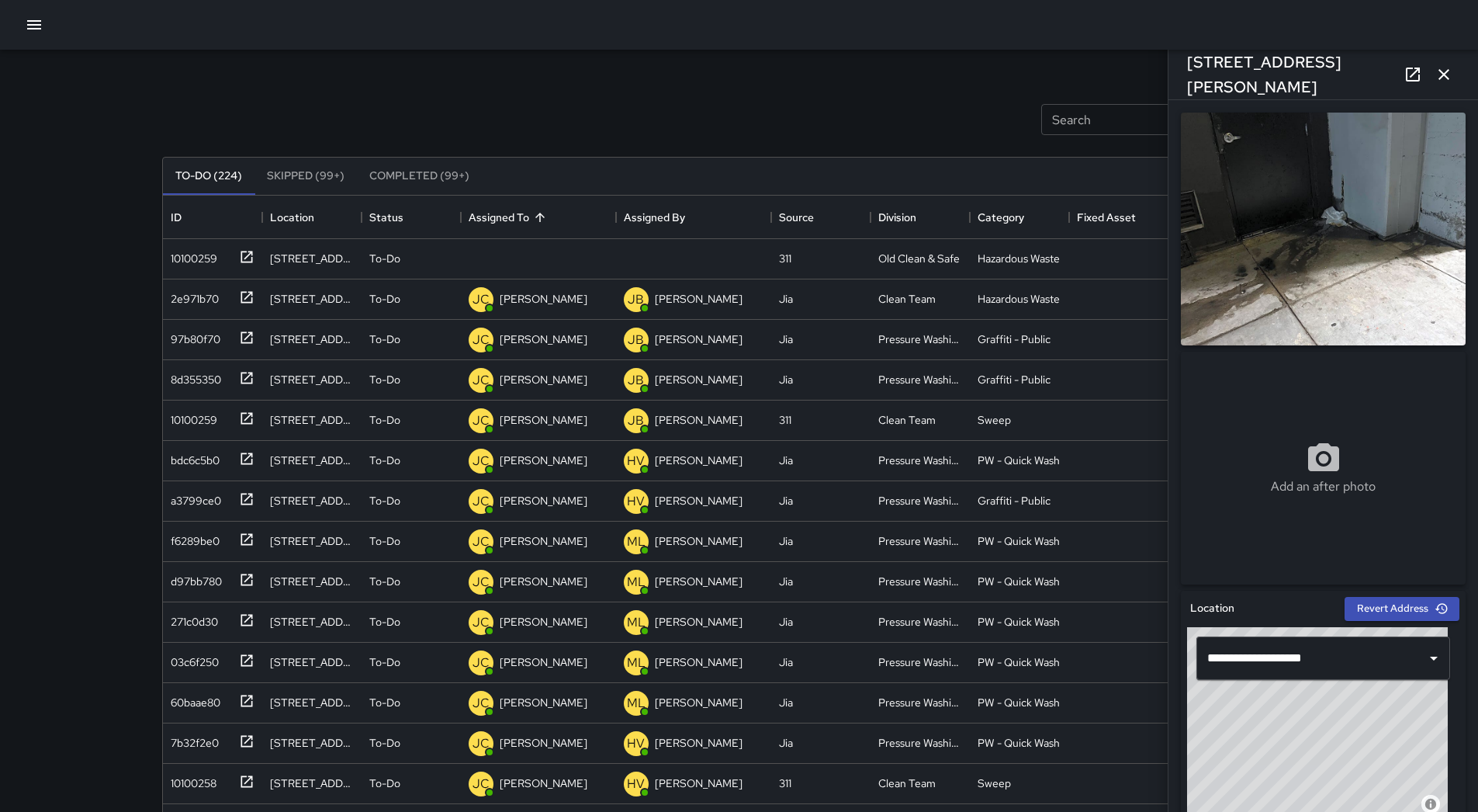
click at [48, 29] on button "button" at bounding box center [34, 25] width 31 height 31
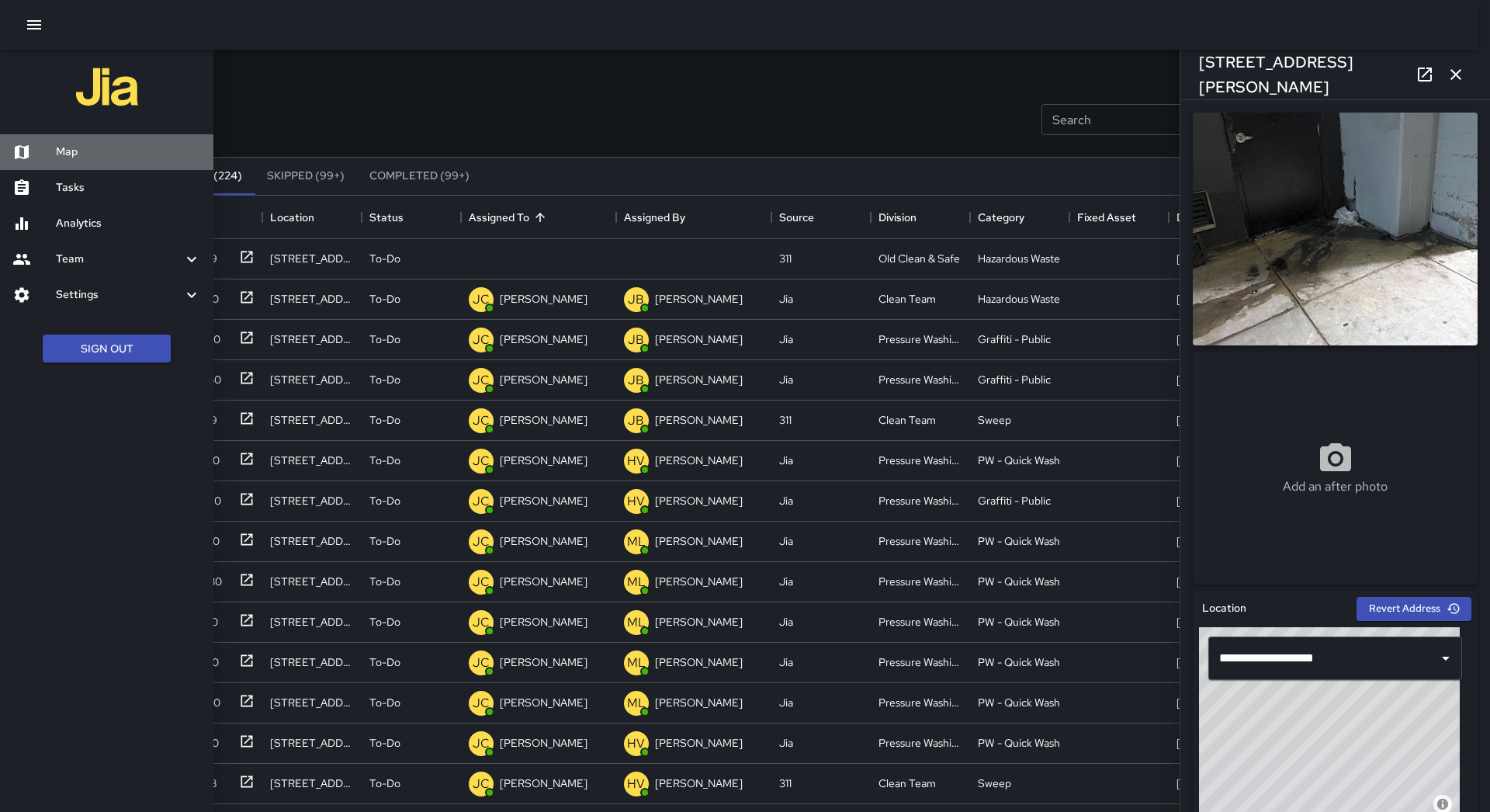
click at [81, 150] on h6 "Map" at bounding box center [129, 152] width 145 height 17
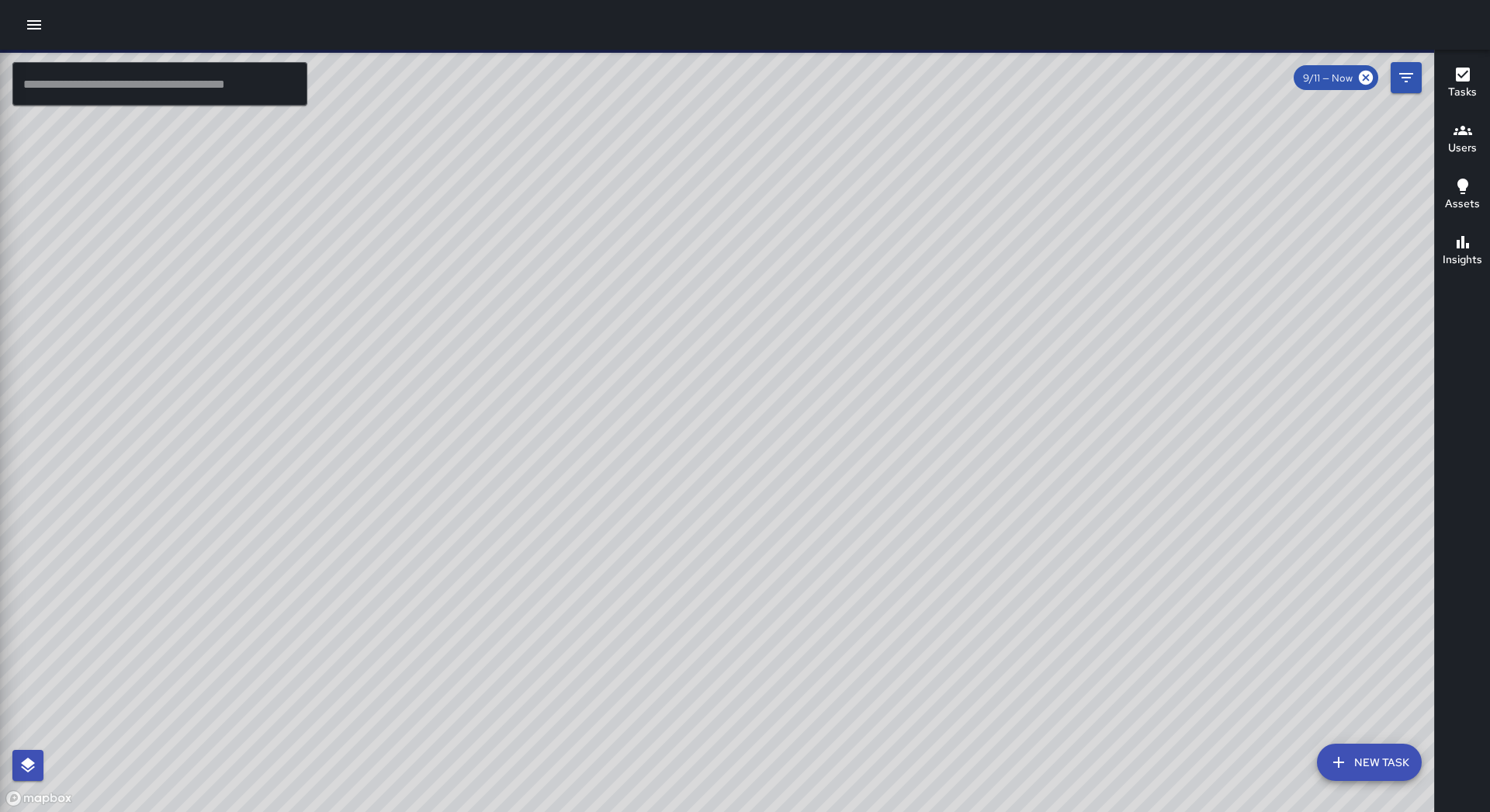
click at [108, 135] on div at bounding box center [717, 431] width 1434 height 762
